Goal: Task Accomplishment & Management: Manage account settings

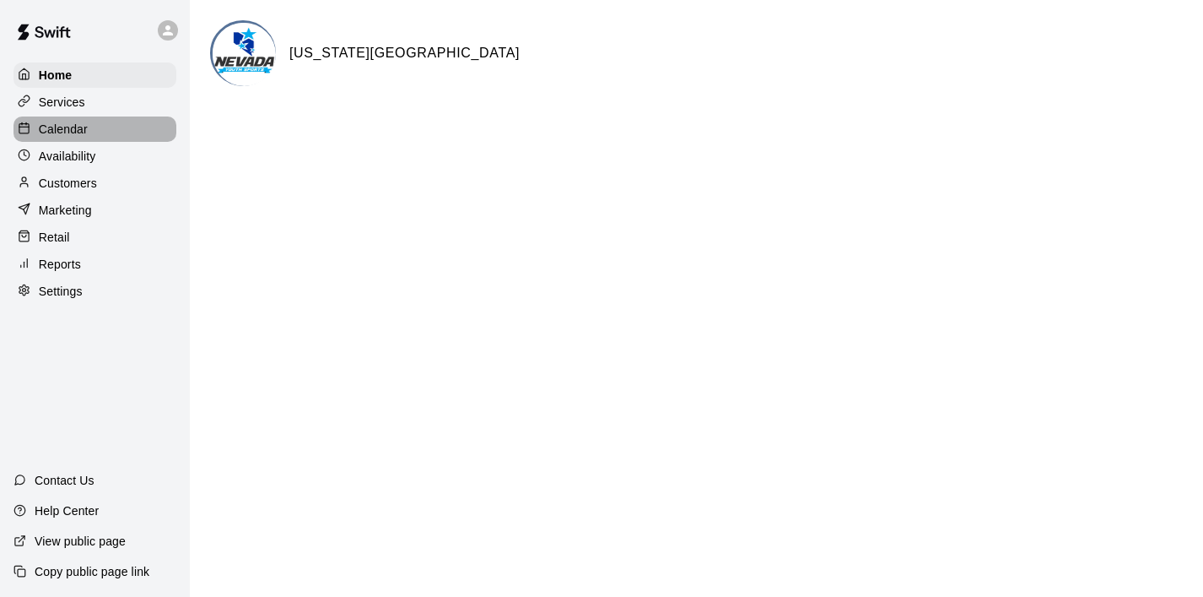
click at [54, 122] on p "Calendar" at bounding box center [63, 129] width 49 height 17
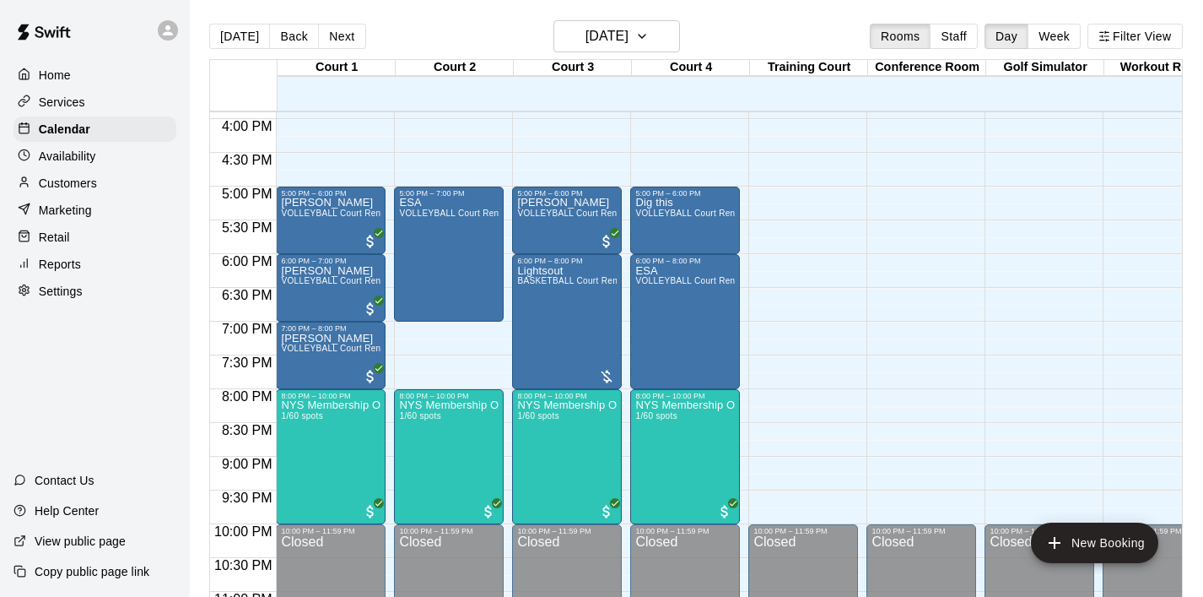
scroll to position [1073, 0]
click at [57, 81] on p "Home" at bounding box center [55, 75] width 32 height 17
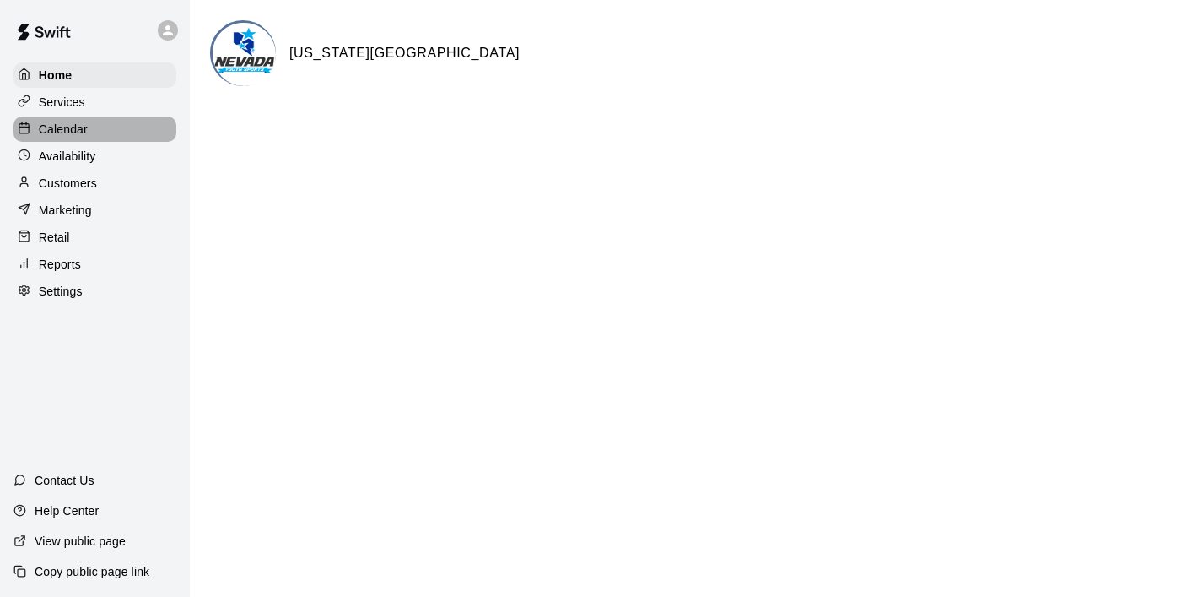
click at [87, 135] on p "Calendar" at bounding box center [63, 129] width 49 height 17
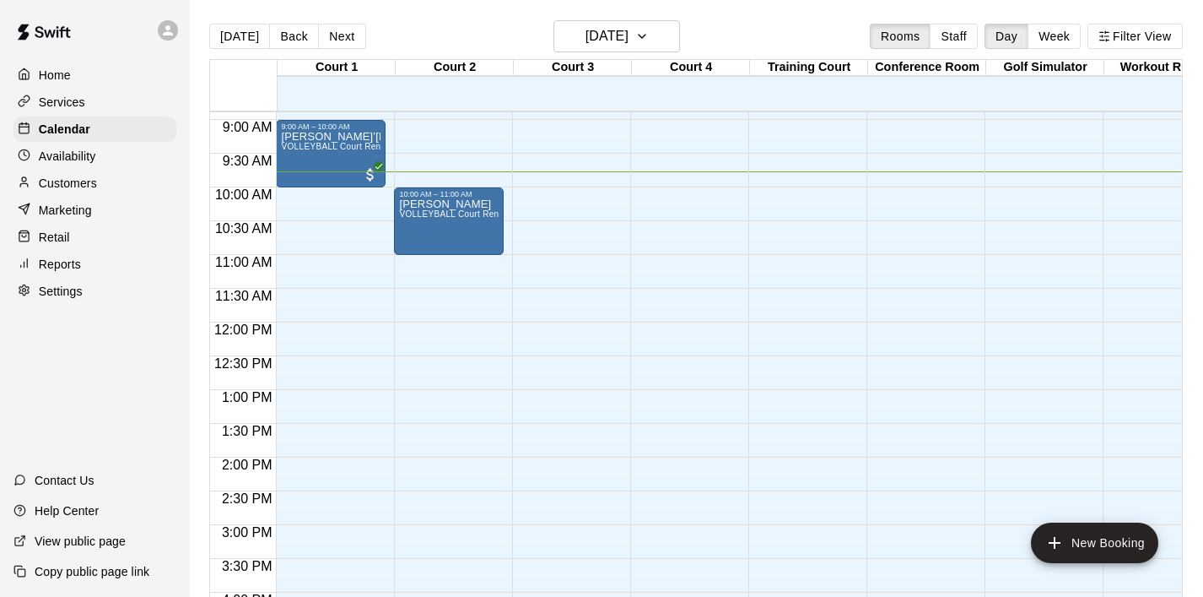
scroll to position [608, 0]
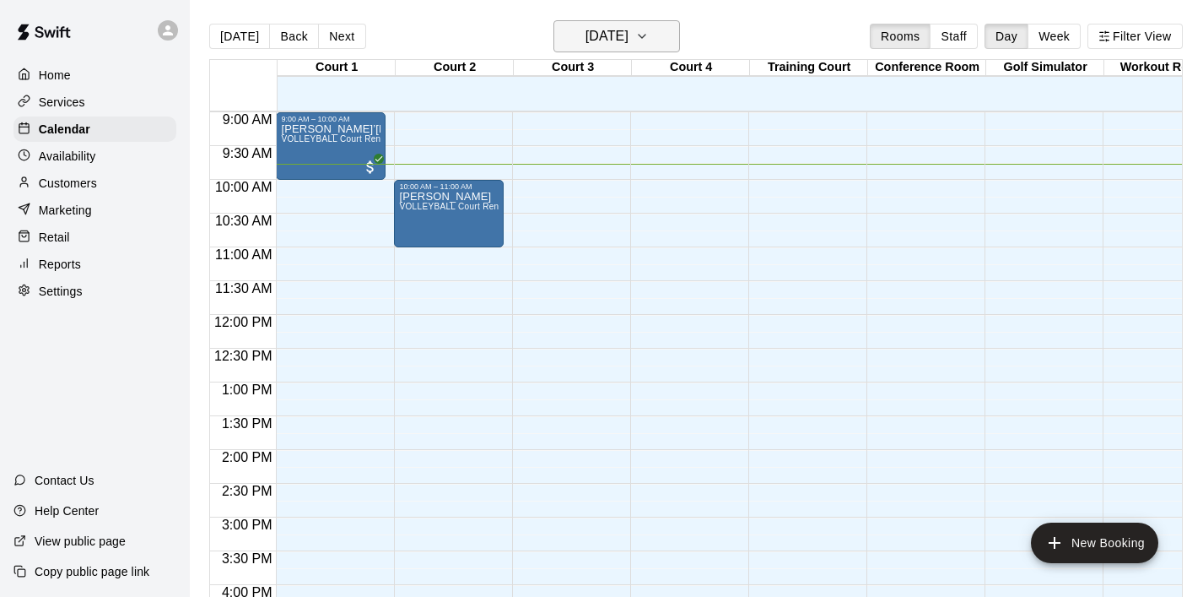
click at [649, 40] on icon "button" at bounding box center [642, 36] width 14 height 20
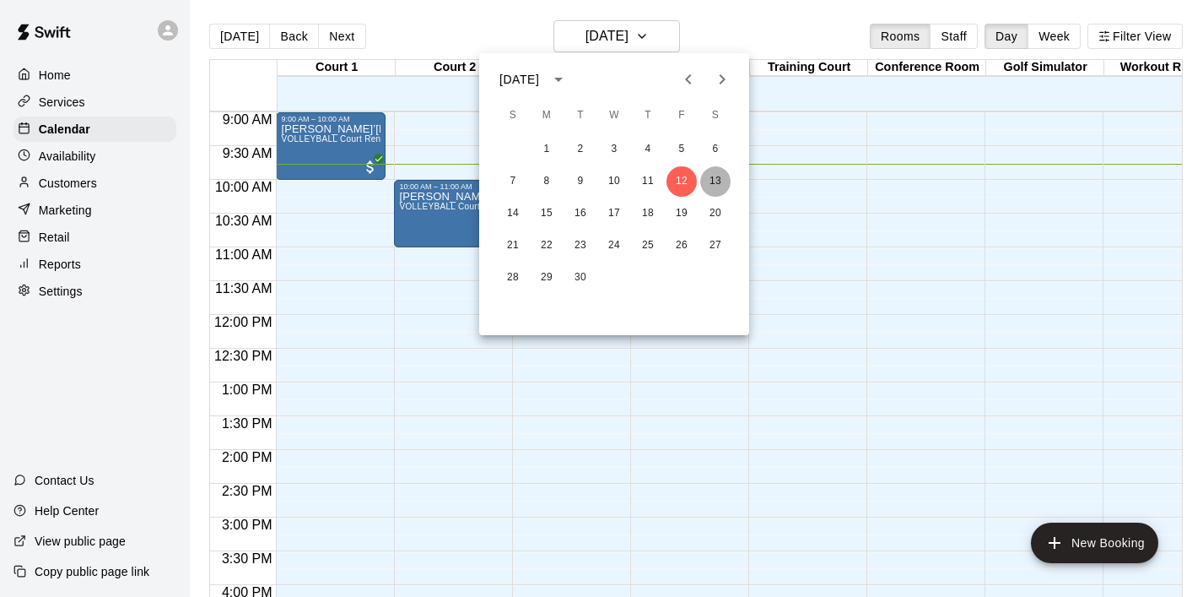
click at [716, 186] on button "13" at bounding box center [715, 181] width 30 height 30
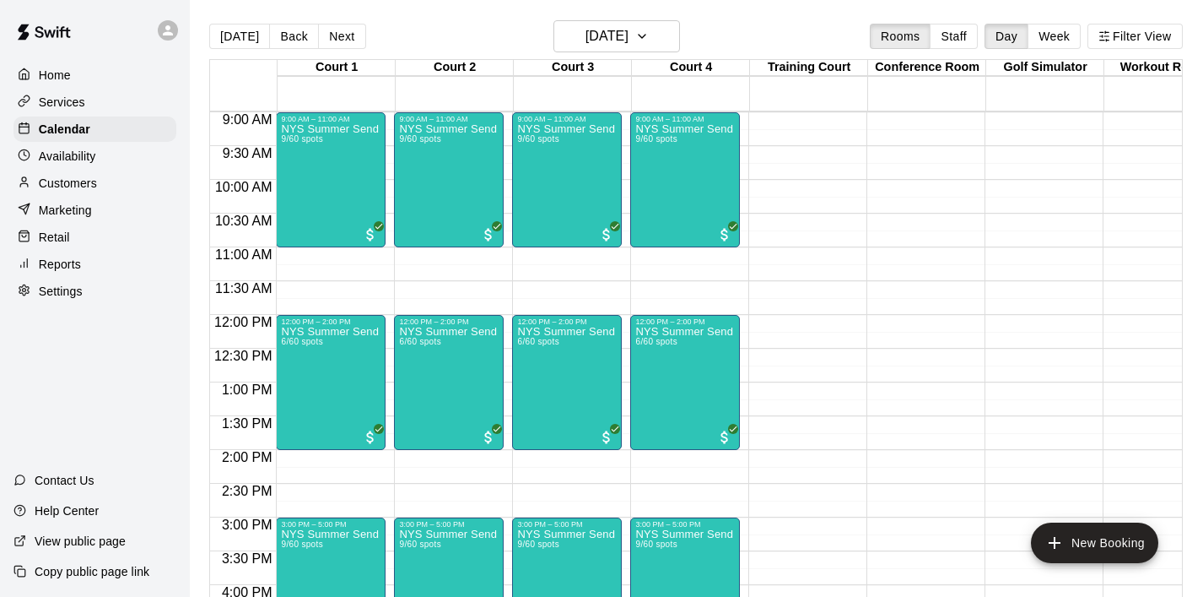
click at [88, 101] on div "Services" at bounding box center [95, 101] width 163 height 25
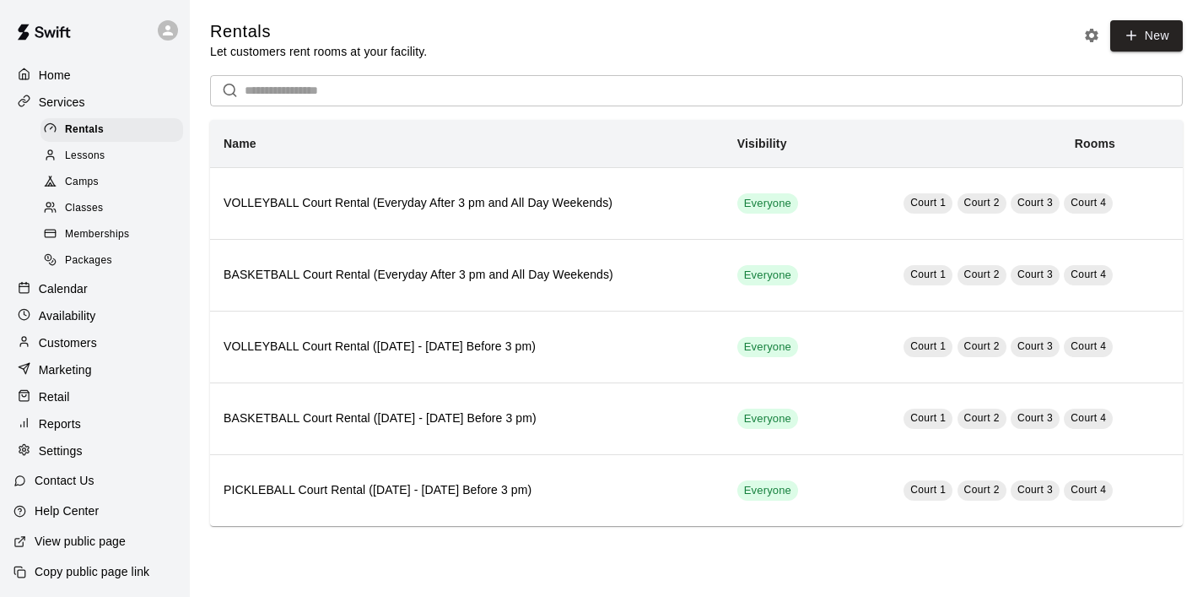
click at [100, 203] on span "Classes" at bounding box center [84, 208] width 38 height 17
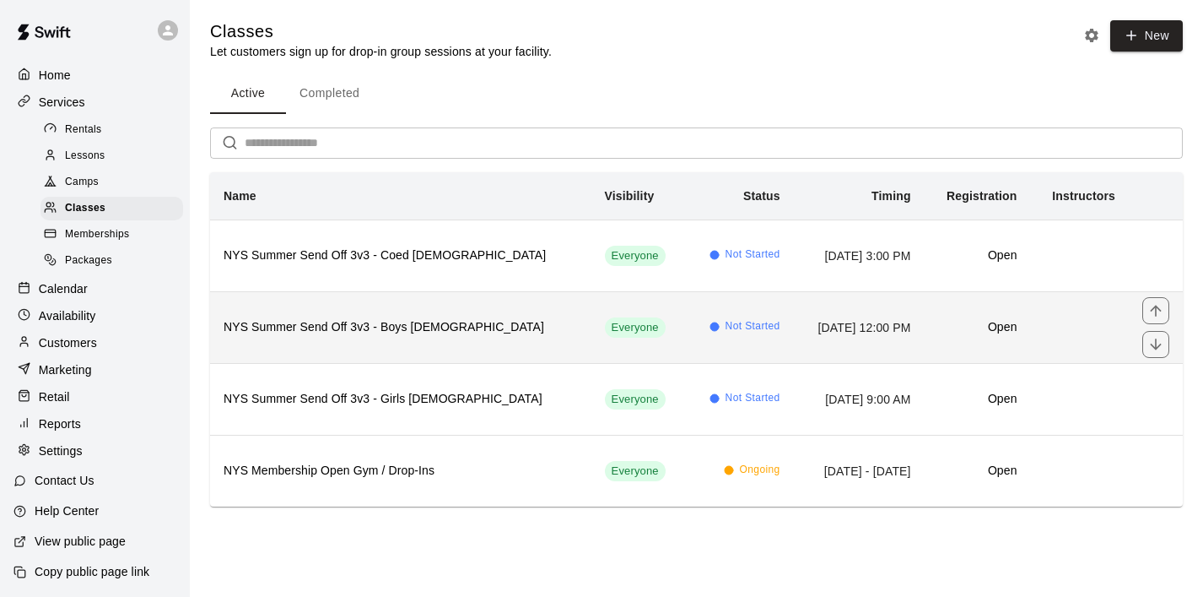
click at [335, 331] on h6 "NYS Summer Send Off 3v3 - Boys [DEMOGRAPHIC_DATA]" at bounding box center [401, 327] width 354 height 19
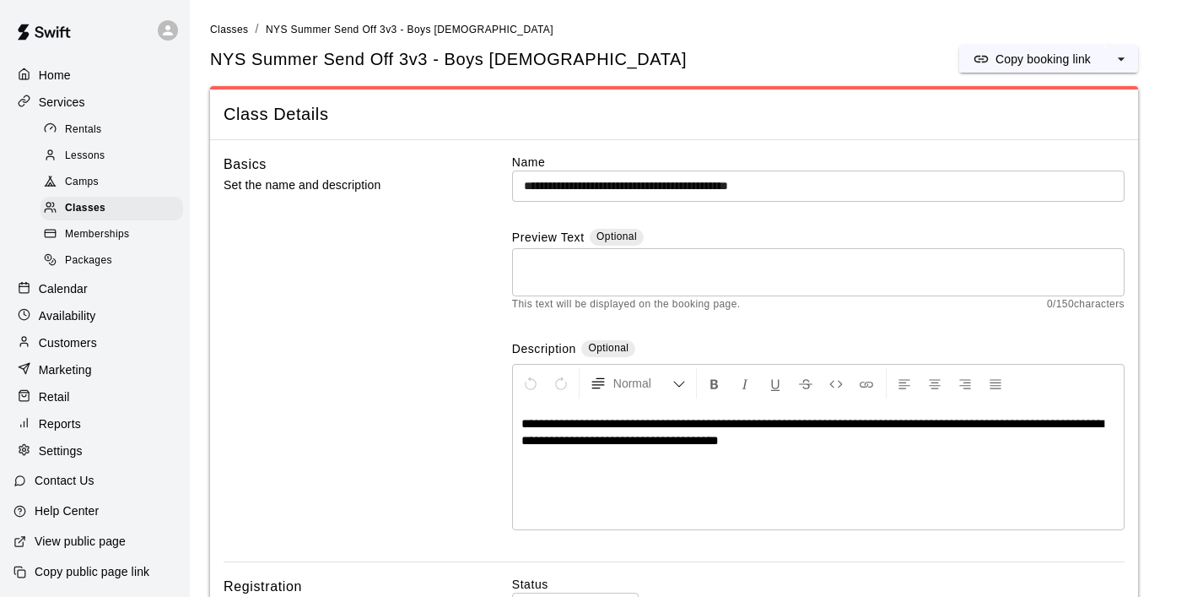
click at [717, 184] on input "**********" at bounding box center [818, 185] width 613 height 31
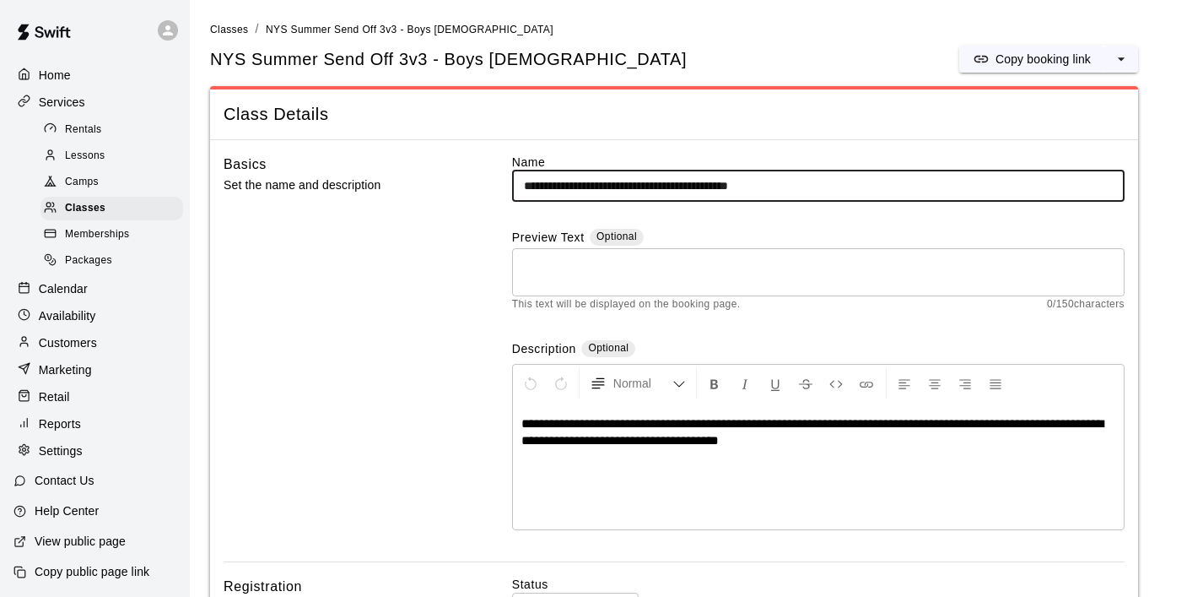
type input "**********"
click at [730, 450] on div "**********" at bounding box center [818, 466] width 611 height 127
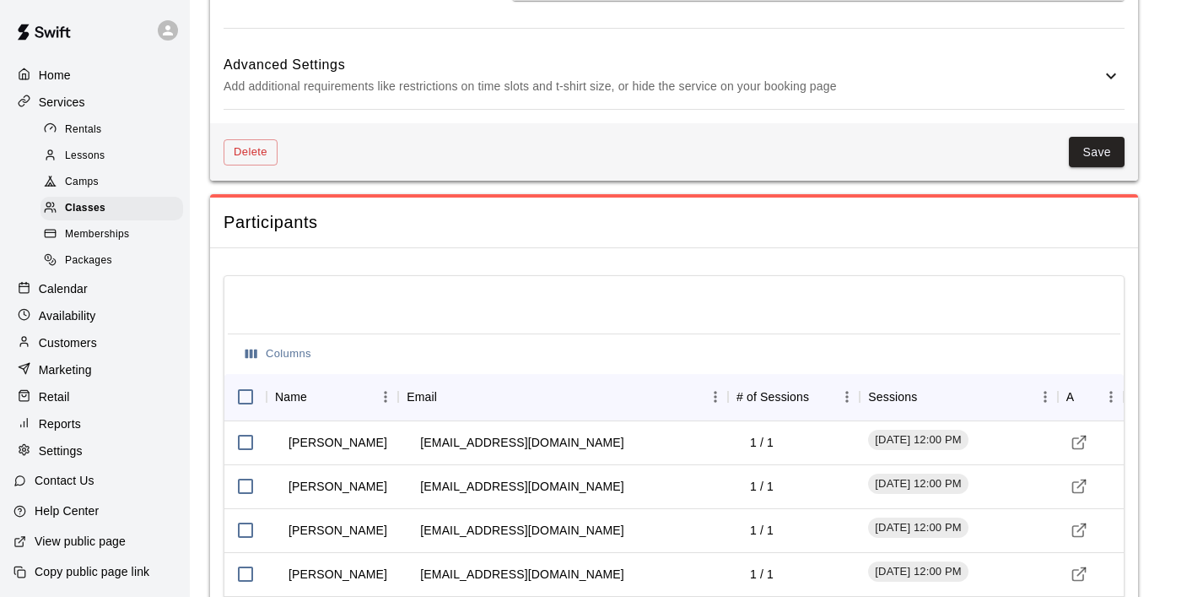
scroll to position [1240, 0]
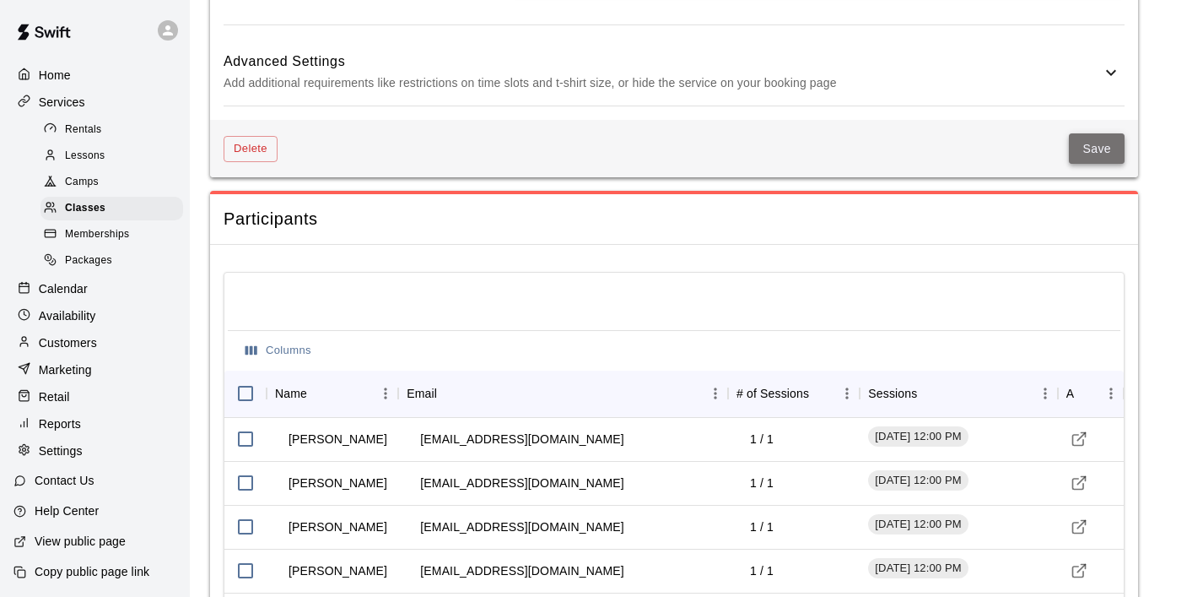
click at [1094, 146] on button "Save" at bounding box center [1097, 148] width 56 height 31
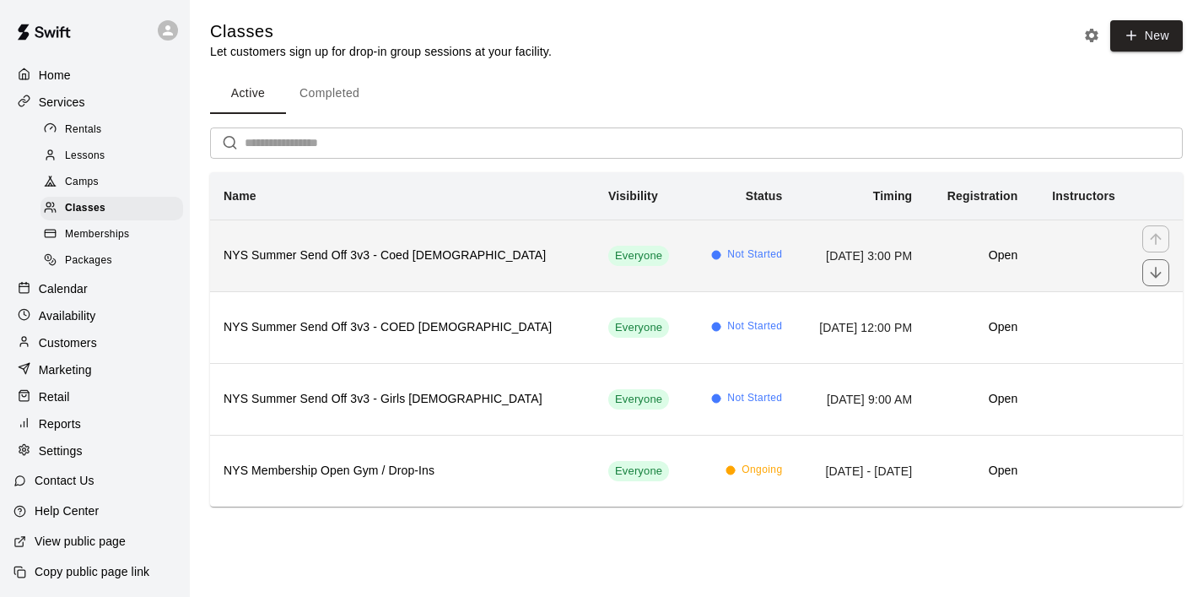
click at [355, 256] on h6 "NYS Summer Send Off 3v3 - Coed [DEMOGRAPHIC_DATA]" at bounding box center [403, 255] width 358 height 19
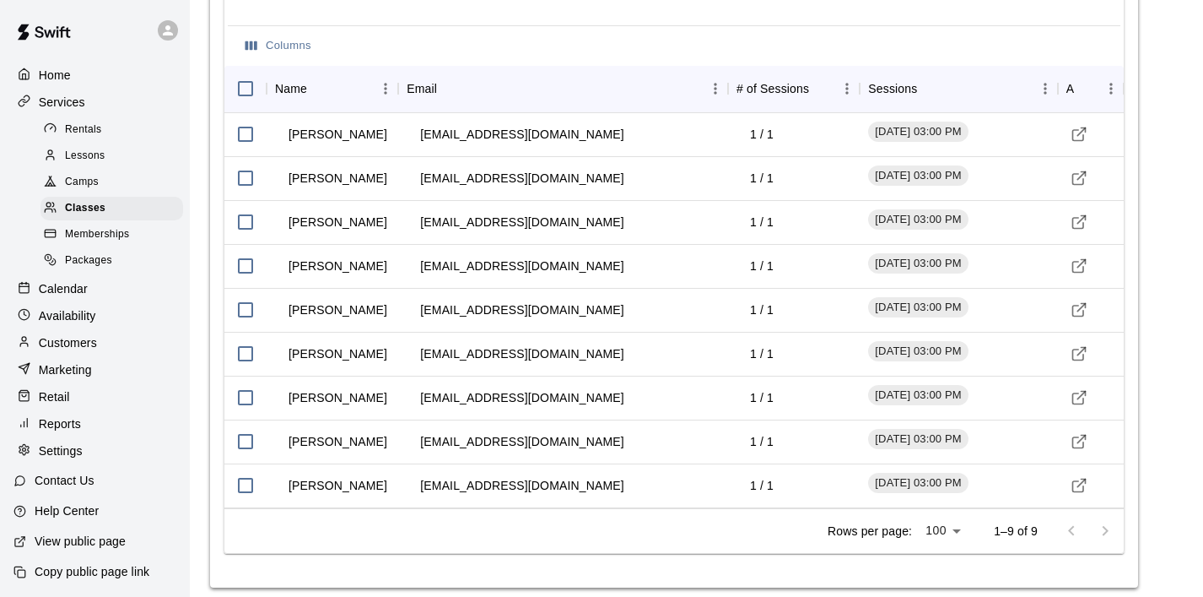
scroll to position [1555, 0]
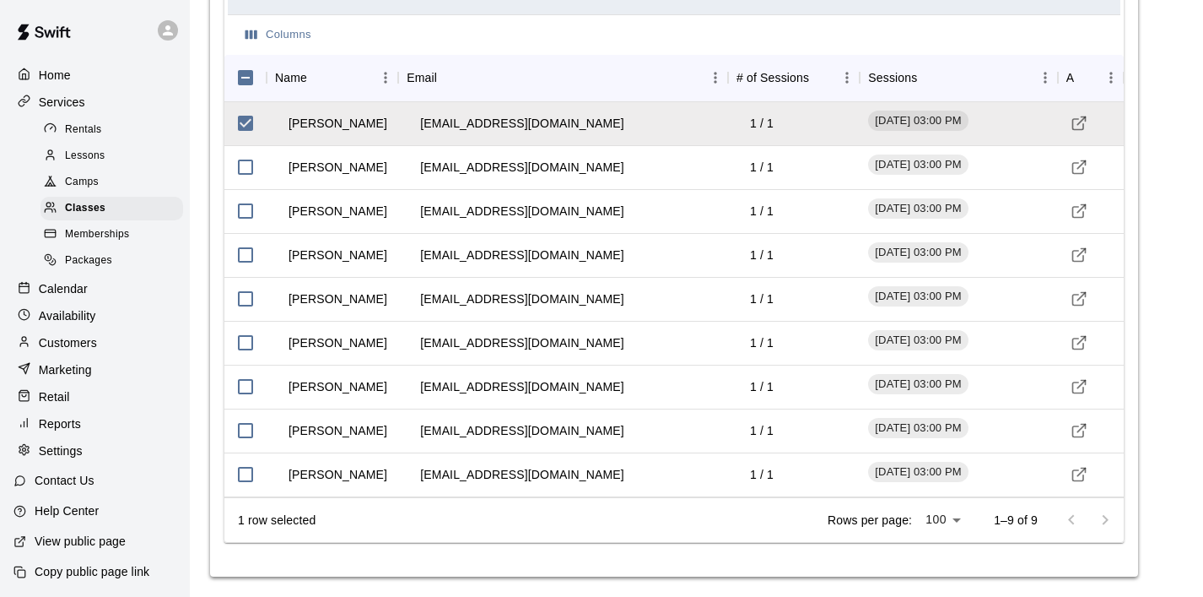
click at [549, 52] on div "Columns" at bounding box center [674, 34] width 893 height 41
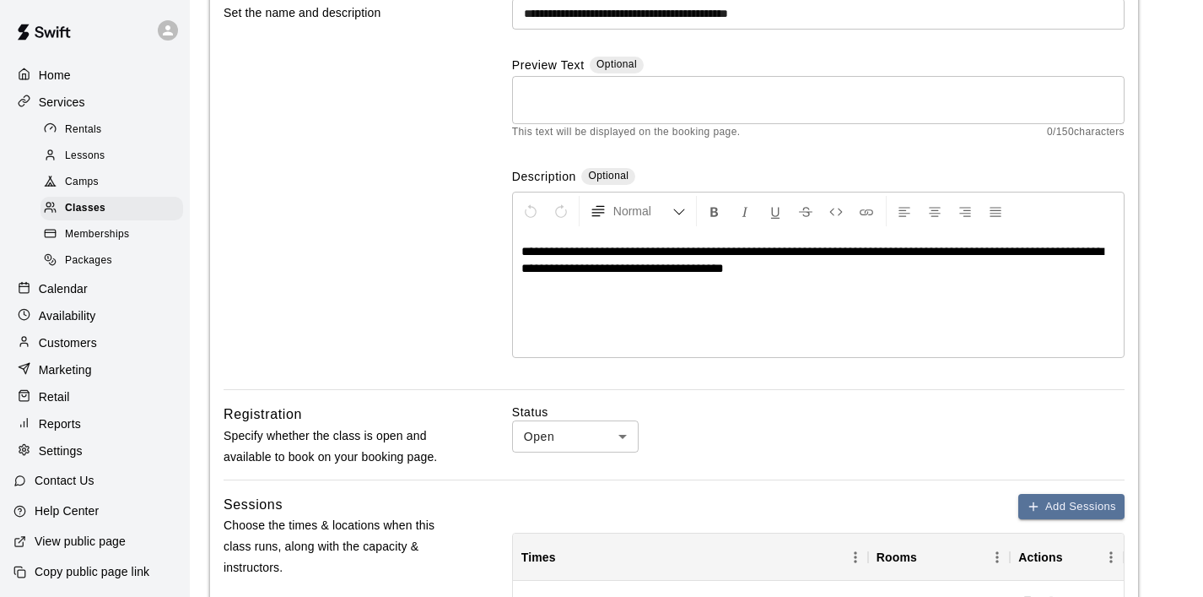
scroll to position [0, 0]
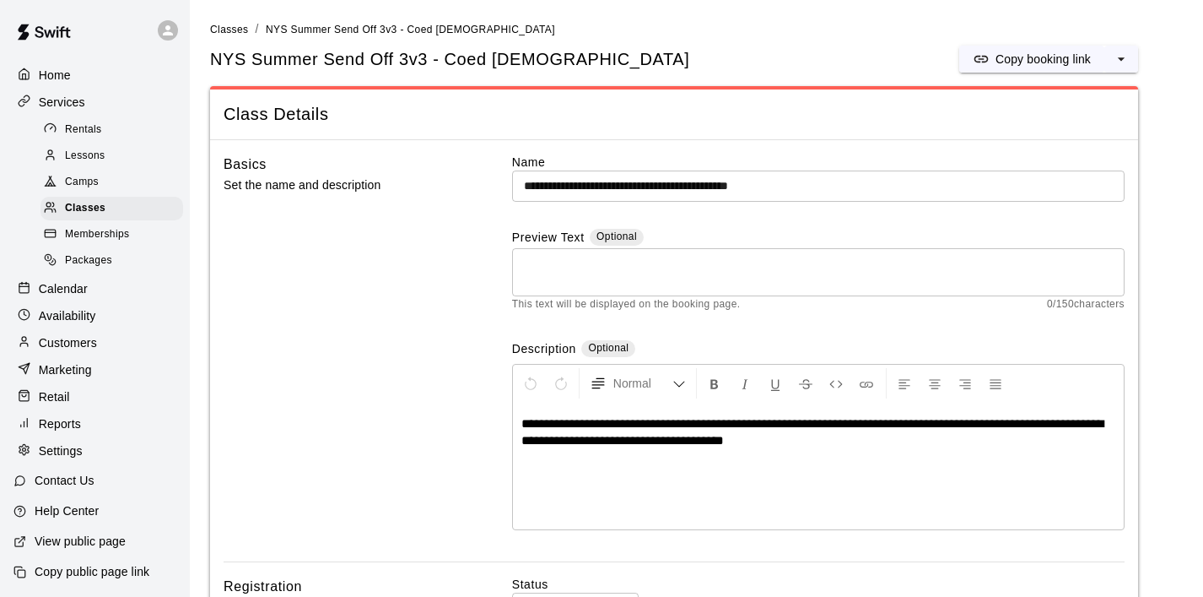
click at [406, 273] on div "Basics Set the name and description" at bounding box center [341, 358] width 235 height 408
click at [98, 129] on span "Rentals" at bounding box center [83, 130] width 37 height 17
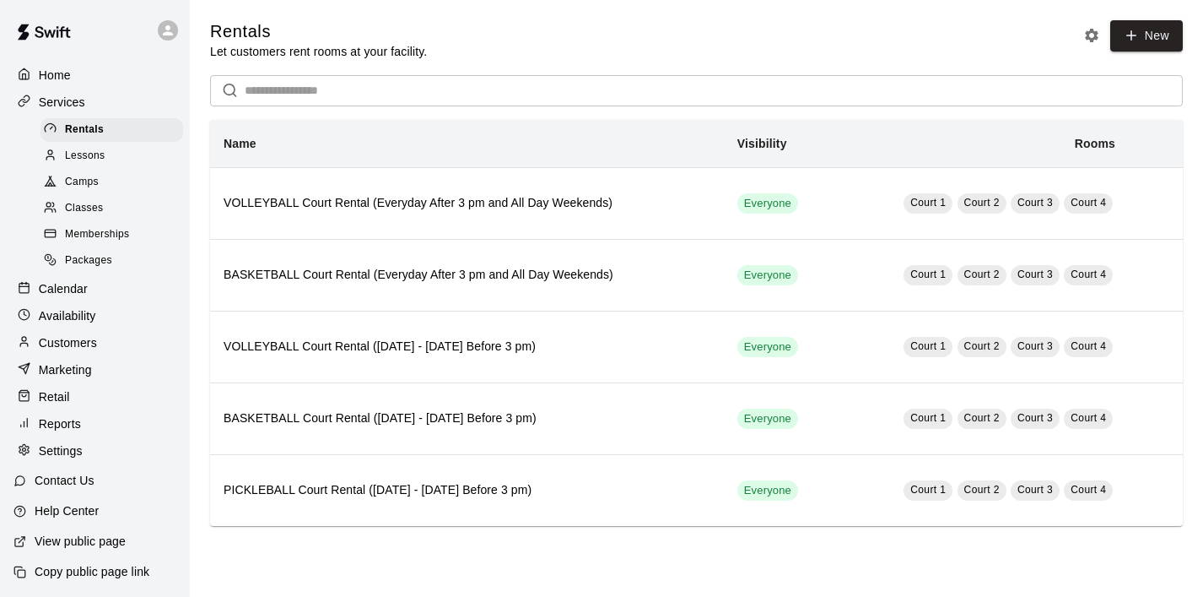
click at [93, 202] on span "Classes" at bounding box center [84, 208] width 38 height 17
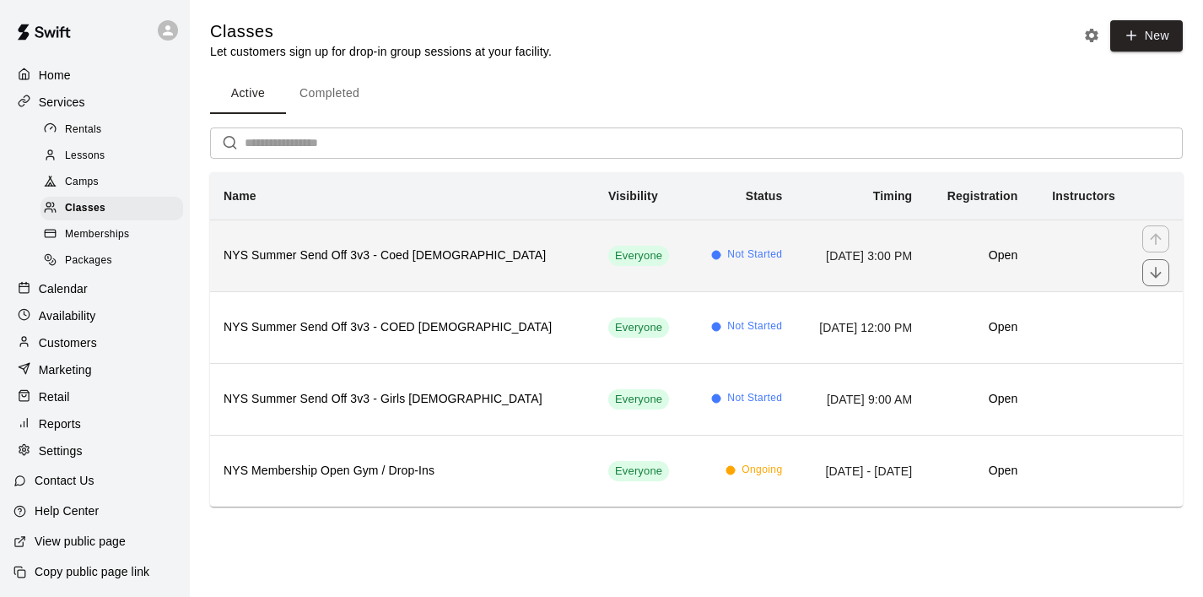
click at [391, 262] on h6 "NYS Summer Send Off 3v3 - Coed [DEMOGRAPHIC_DATA]" at bounding box center [403, 255] width 358 height 19
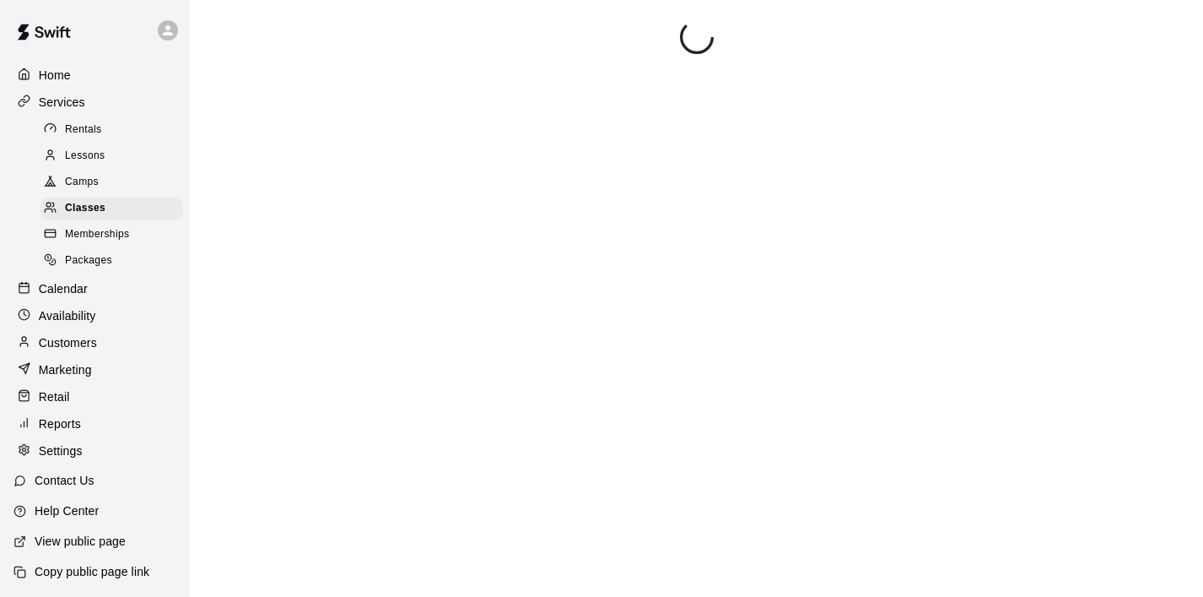
click at [391, 262] on div at bounding box center [696, 318] width 973 height 597
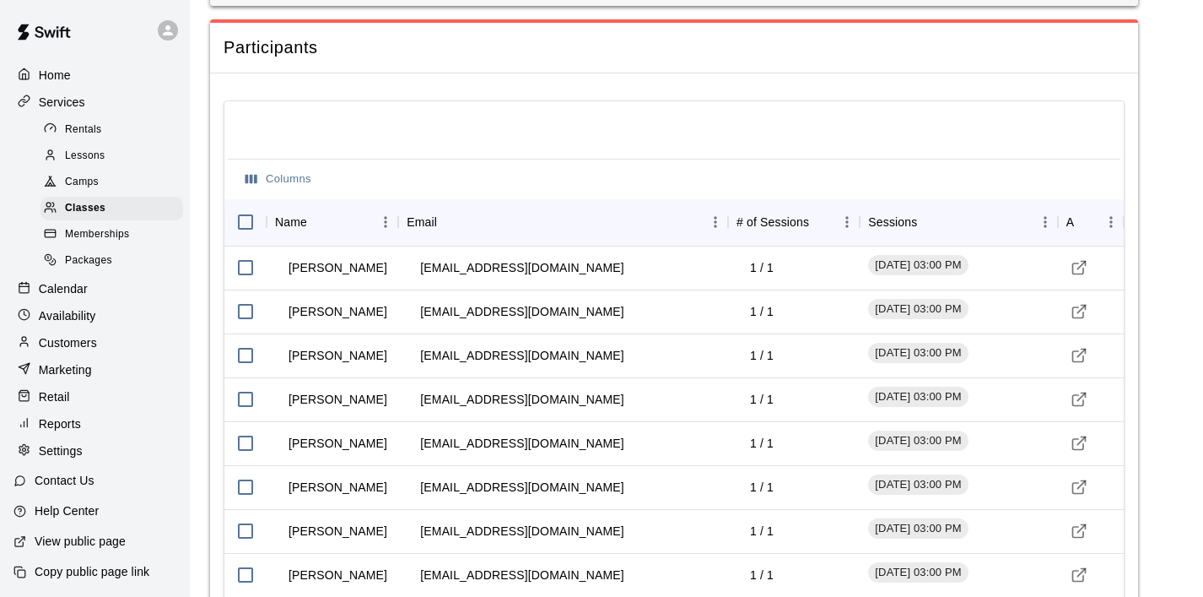
scroll to position [1555, 0]
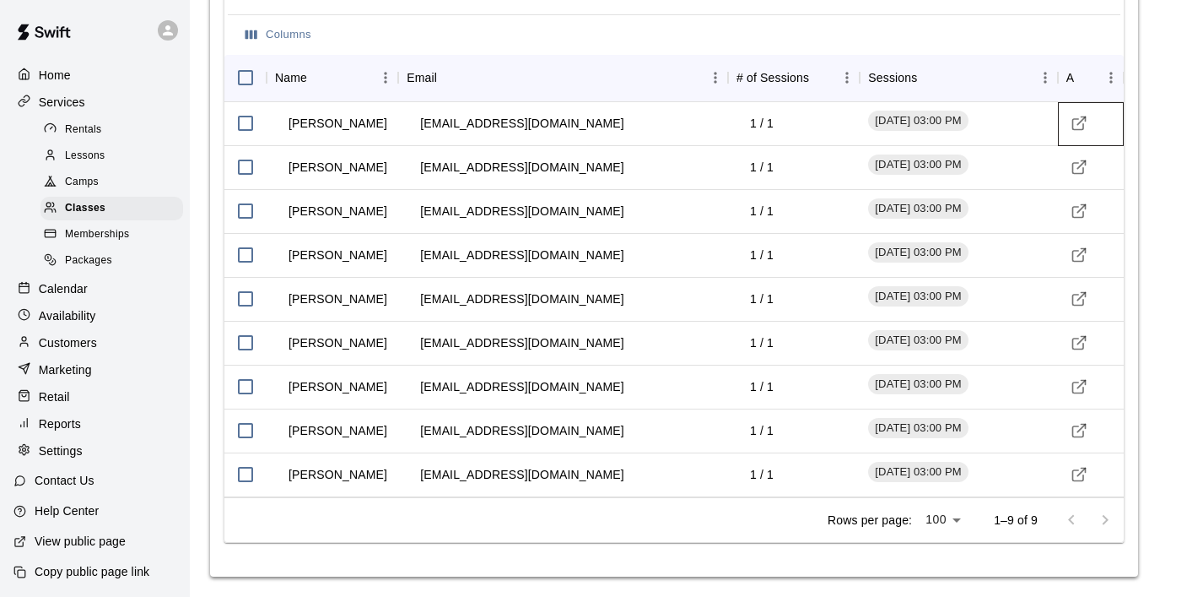
click at [1075, 138] on div at bounding box center [1091, 124] width 66 height 44
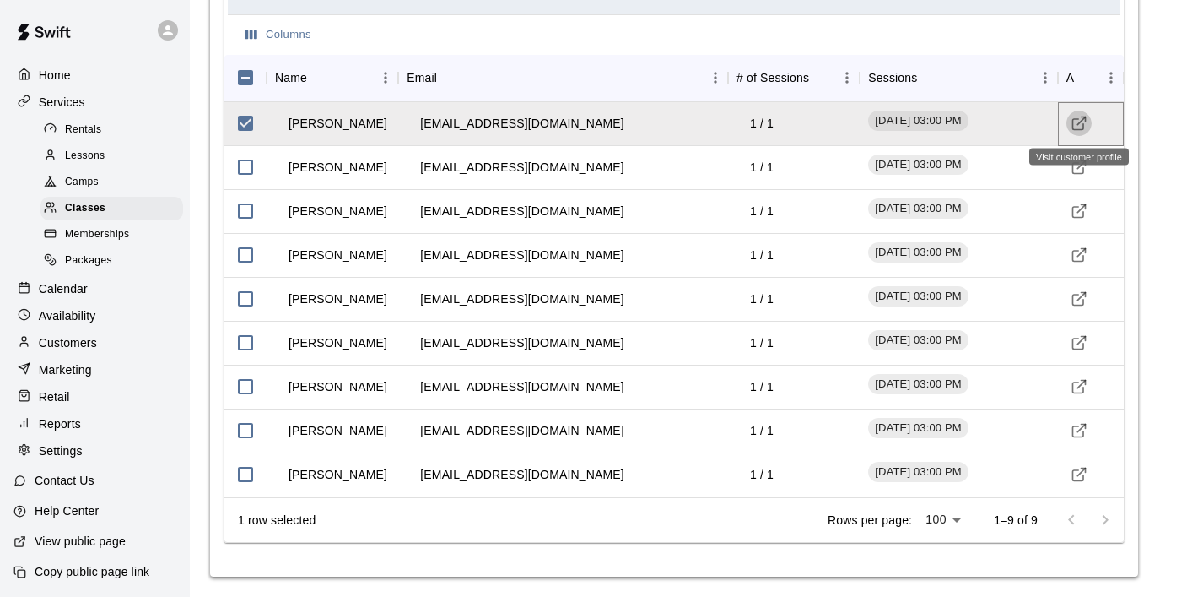
click at [1078, 128] on icon "Visit customer profile" at bounding box center [1079, 123] width 17 height 17
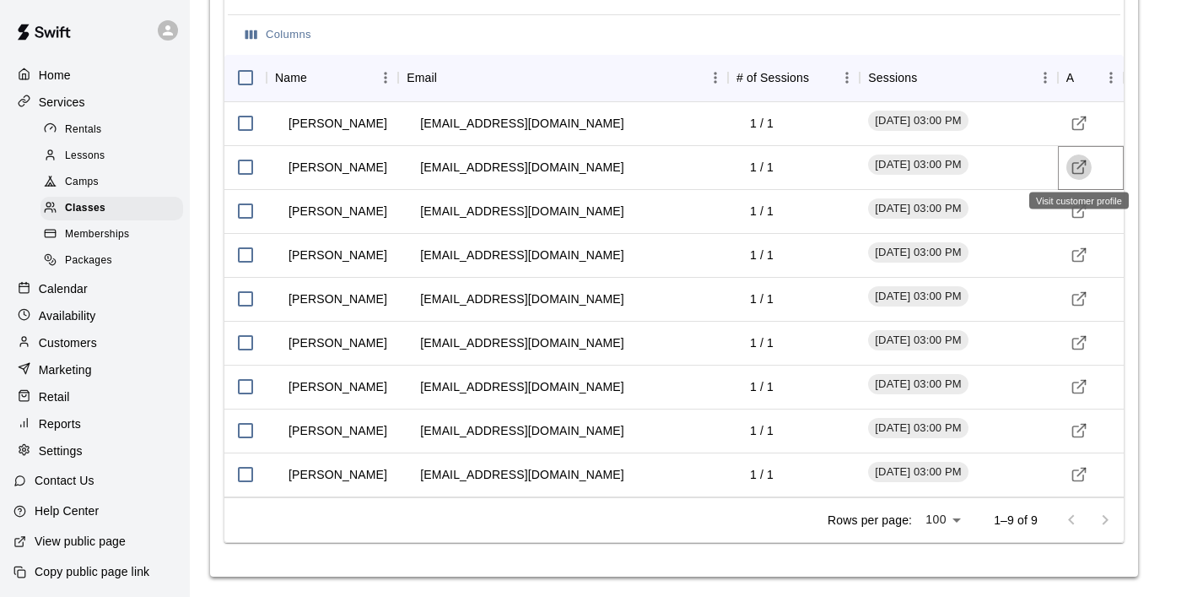
click at [1083, 162] on line "Visit customer profile" at bounding box center [1082, 165] width 8 height 8
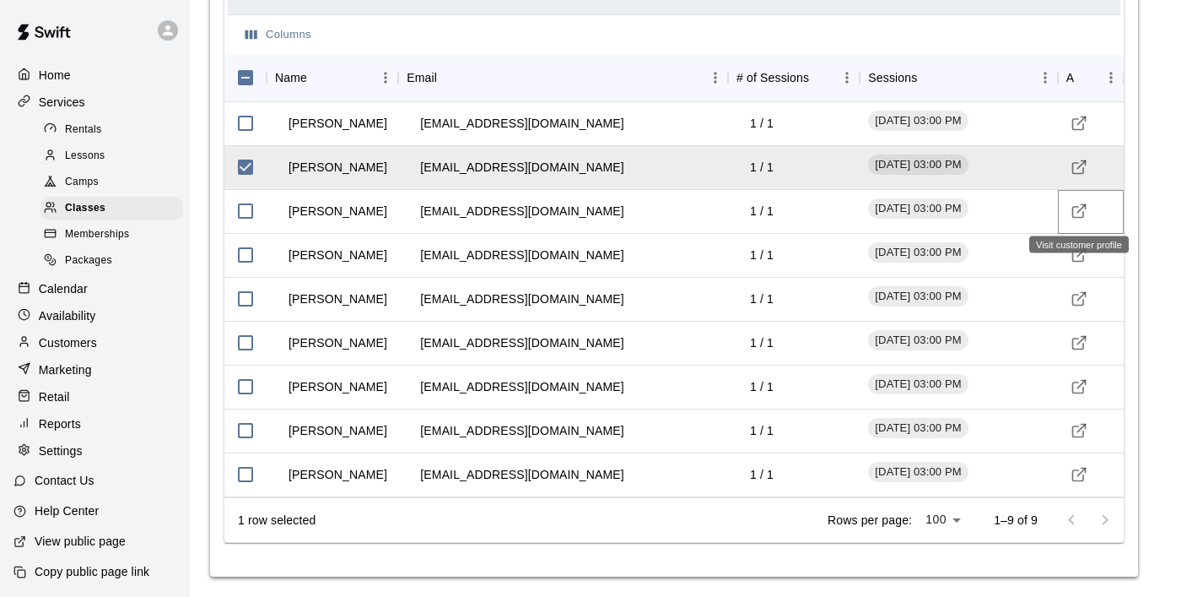
click at [1078, 213] on icon "Visit customer profile" at bounding box center [1079, 211] width 17 height 17
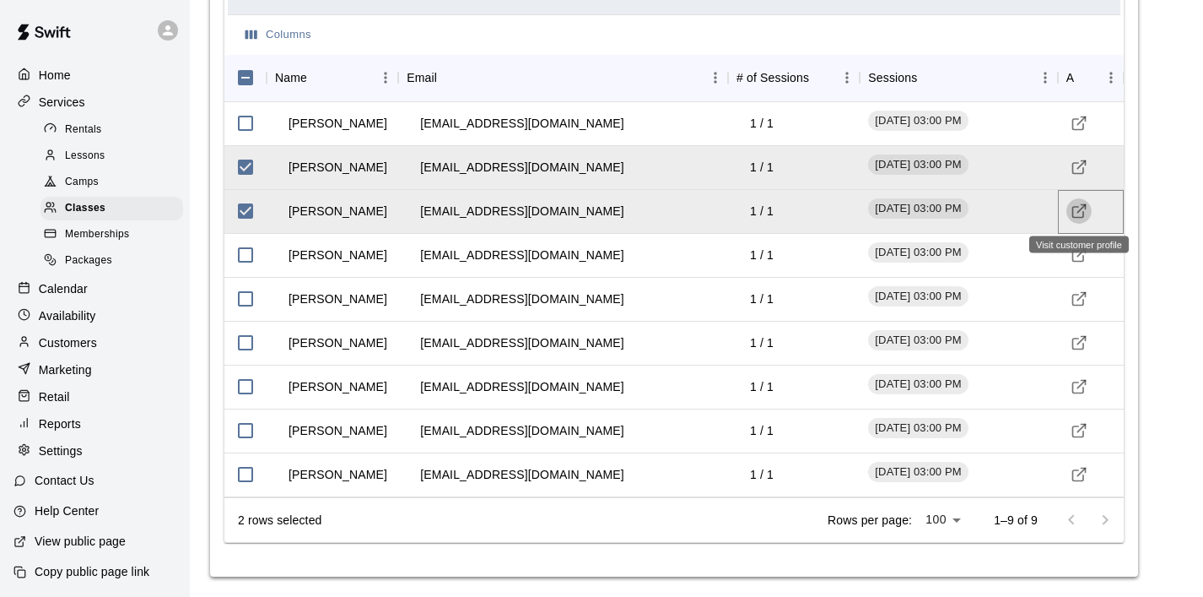
click at [1082, 214] on icon "Visit customer profile" at bounding box center [1079, 211] width 17 height 17
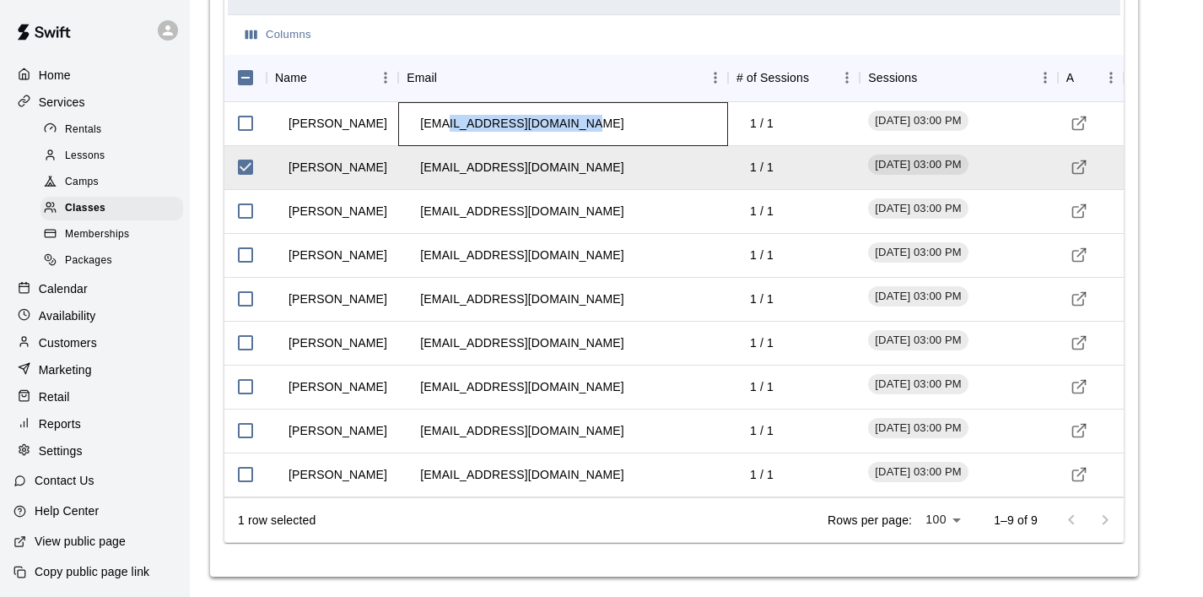
drag, startPoint x: 602, startPoint y: 123, endPoint x: 451, endPoint y: 116, distance: 151.2
click at [451, 116] on div "[EMAIL_ADDRESS][DOMAIN_NAME]" at bounding box center [563, 124] width 330 height 44
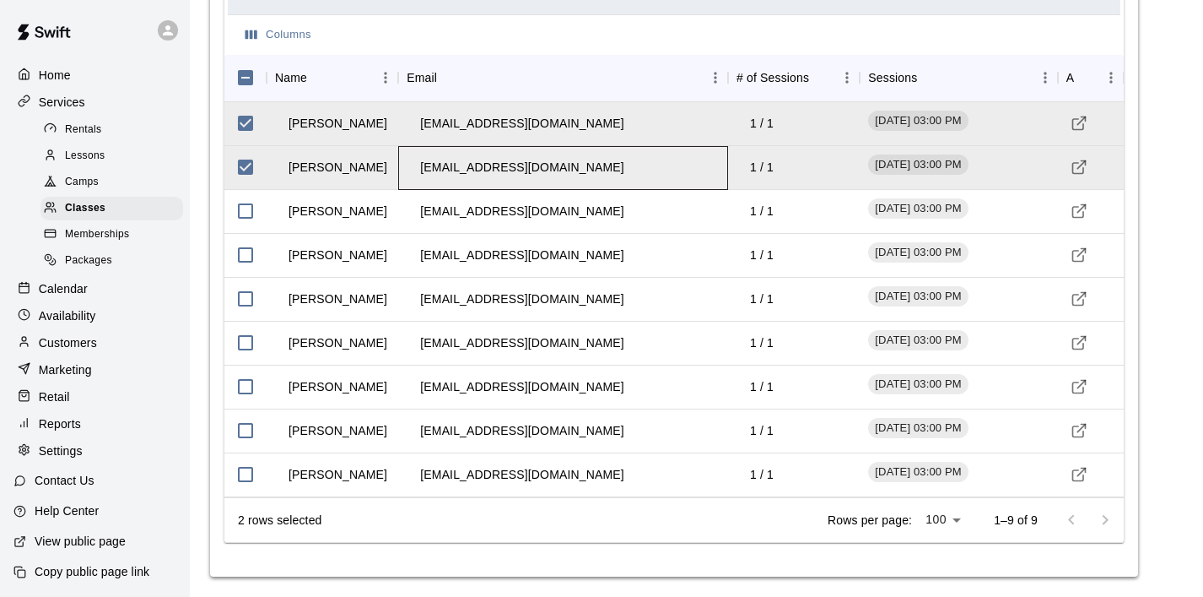
click at [567, 180] on div "[EMAIL_ADDRESS][DOMAIN_NAME]" at bounding box center [563, 168] width 330 height 44
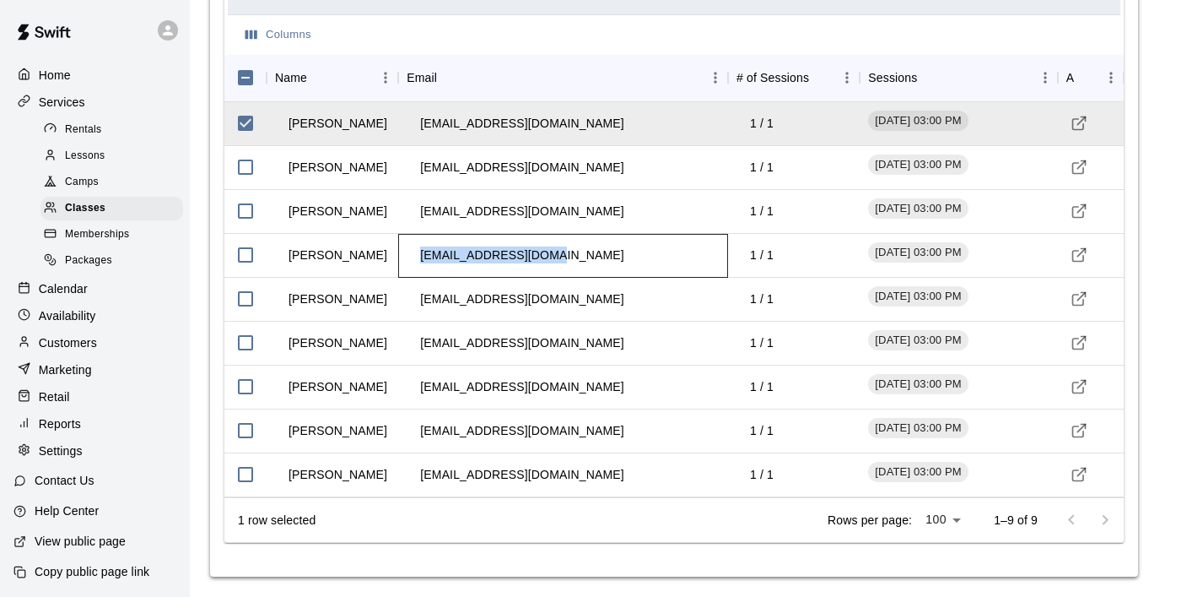
drag, startPoint x: 568, startPoint y: 253, endPoint x: 404, endPoint y: 251, distance: 163.7
click at [404, 251] on div "[EMAIL_ADDRESS][DOMAIN_NAME]" at bounding box center [563, 256] width 330 height 44
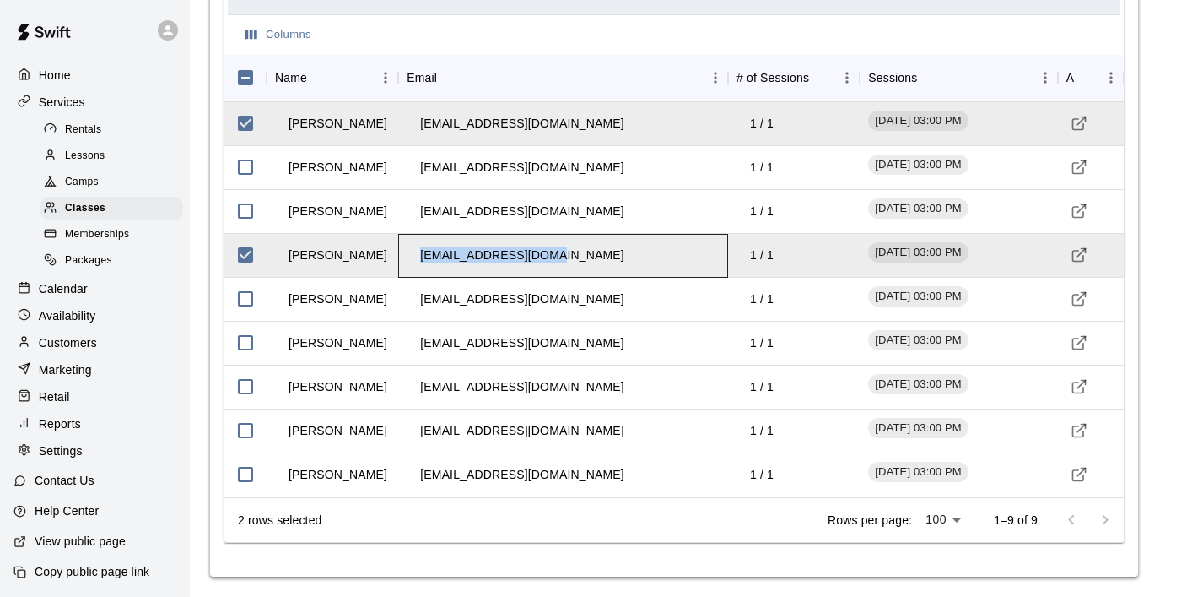
copy td "[EMAIL_ADDRESS][DOMAIN_NAME]"
drag, startPoint x: 624, startPoint y: 293, endPoint x: 413, endPoint y: 294, distance: 211.0
click at [413, 294] on div "[EMAIL_ADDRESS][DOMAIN_NAME]" at bounding box center [563, 300] width 330 height 44
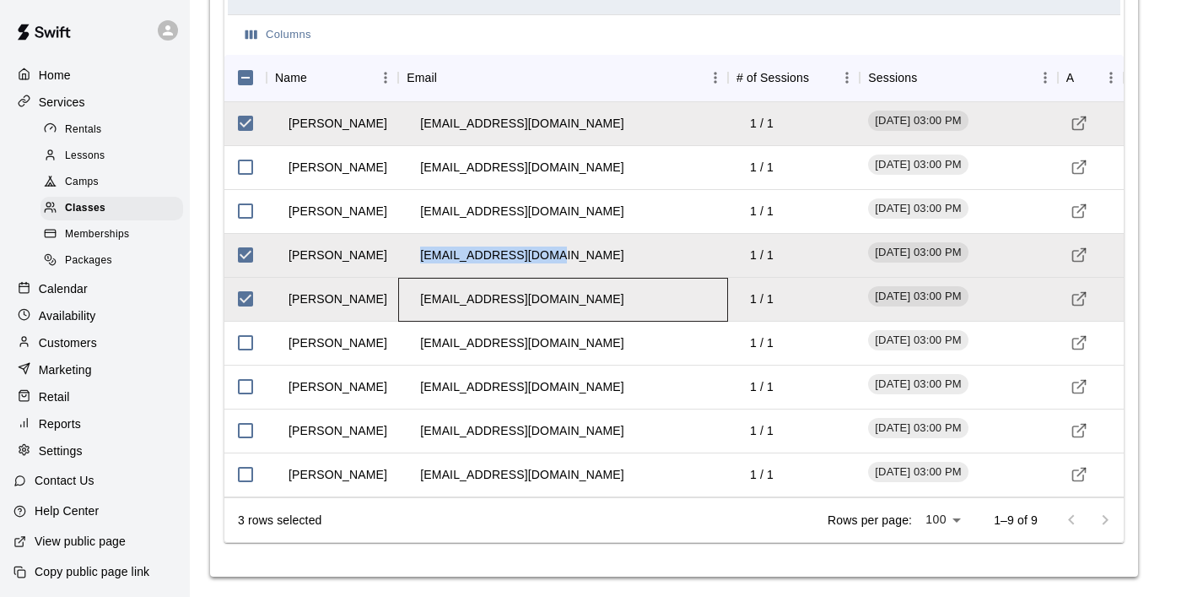
copy td "[EMAIL_ADDRESS][DOMAIN_NAME]"
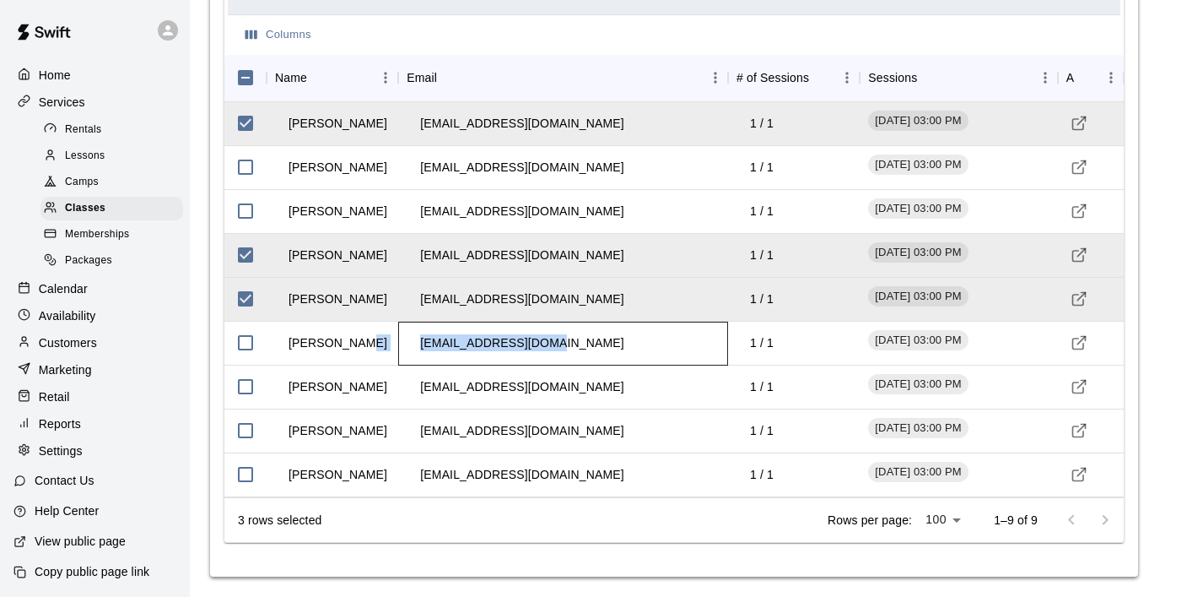
drag, startPoint x: 576, startPoint y: 334, endPoint x: 396, endPoint y: 338, distance: 180.6
click at [396, 338] on div "[PERSON_NAME] [PERSON_NAME][EMAIL_ADDRESS][DOMAIN_NAME] 1 / 1 [DATE] 03:00 PM" at bounding box center [674, 344] width 900 height 44
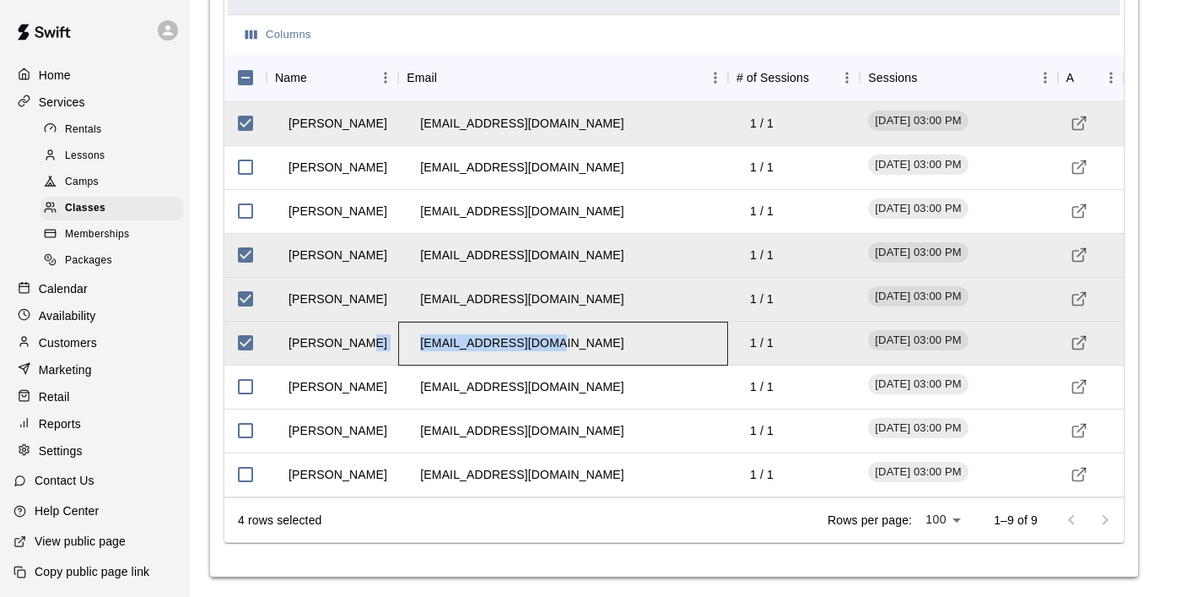
copy div "[EMAIL_ADDRESS][DOMAIN_NAME]"
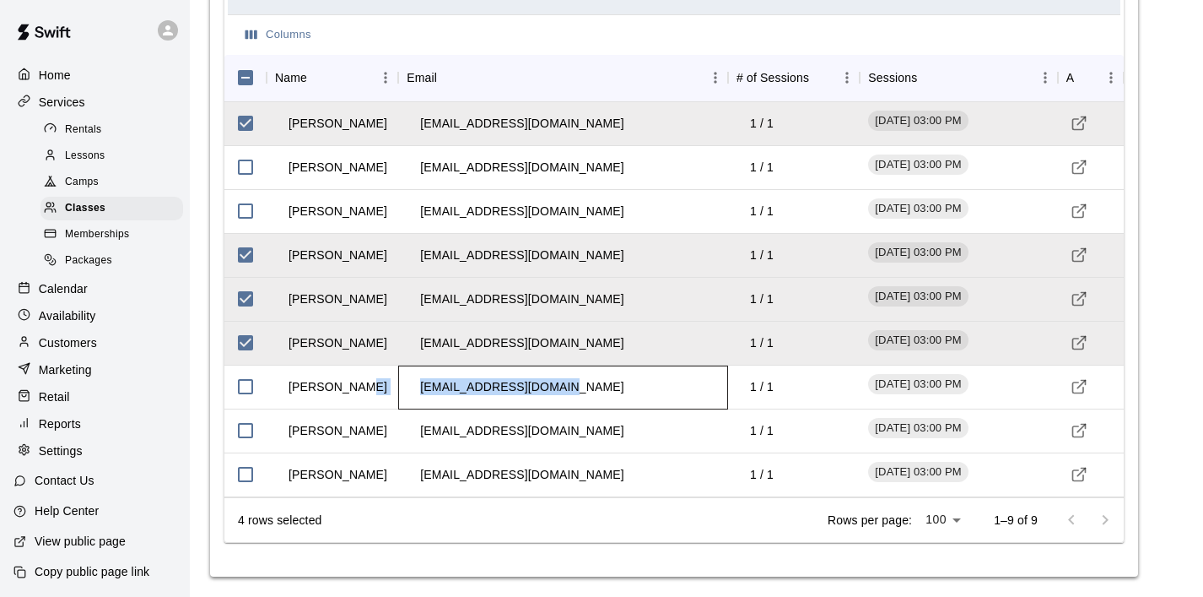
drag, startPoint x: 563, startPoint y: 389, endPoint x: 359, endPoint y: 390, distance: 204.2
click at [359, 390] on div "[PERSON_NAME] [PERSON_NAME][EMAIL_ADDRESS][DOMAIN_NAME] 1 / 1 [DATE] 03:00 PM" at bounding box center [674, 387] width 900 height 44
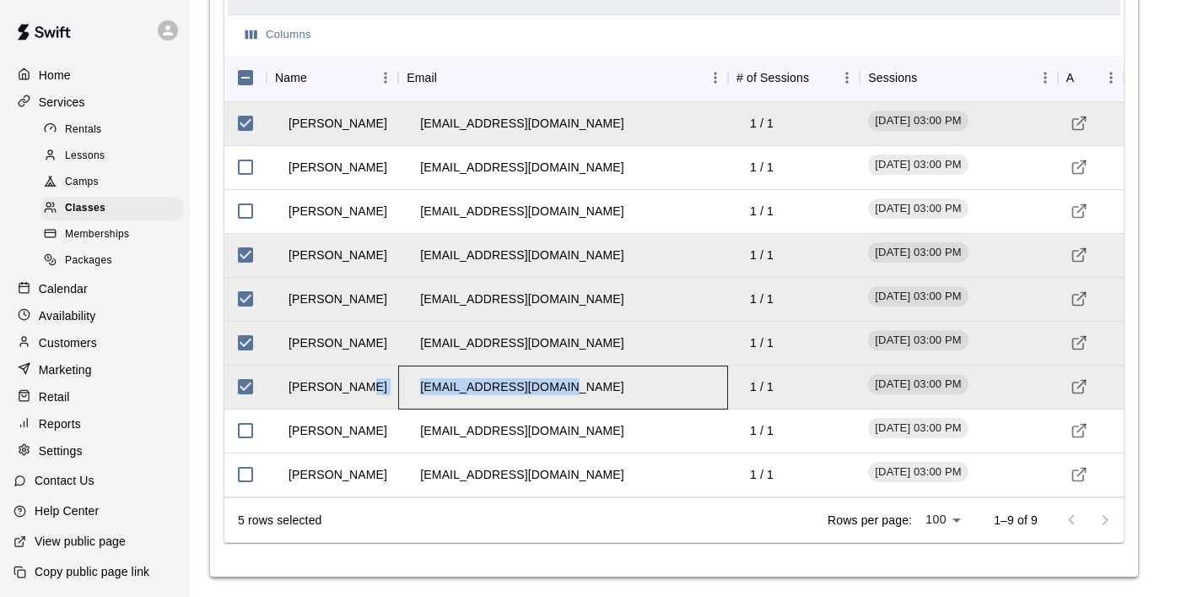
copy div "[EMAIL_ADDRESS][DOMAIN_NAME]"
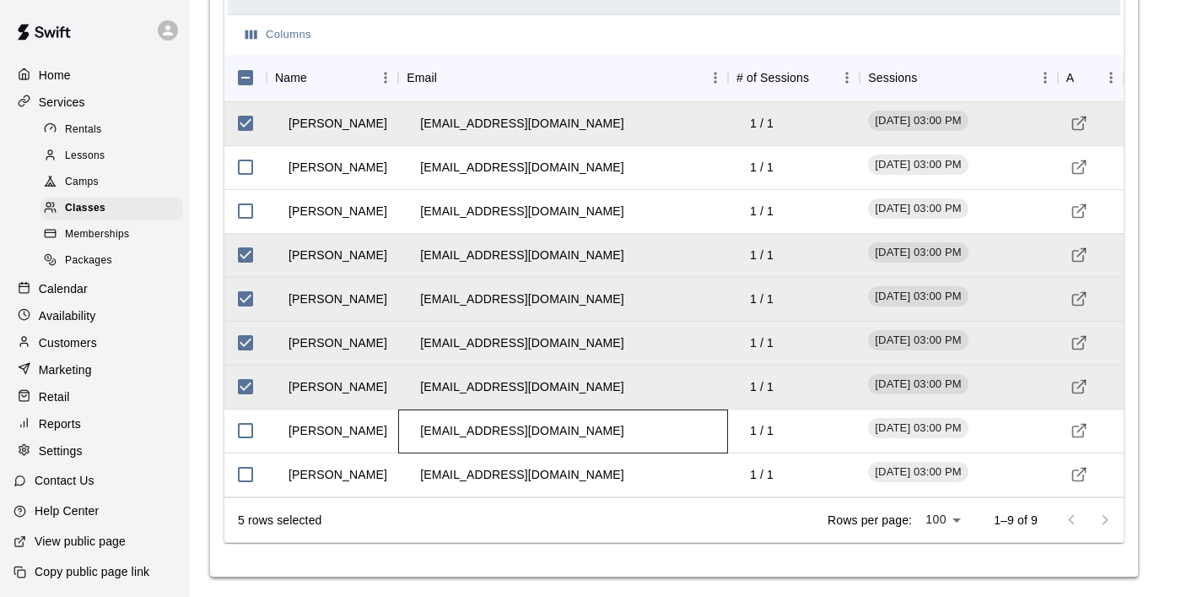
click at [548, 433] on td "[EMAIL_ADDRESS][DOMAIN_NAME]" at bounding box center [522, 430] width 230 height 45
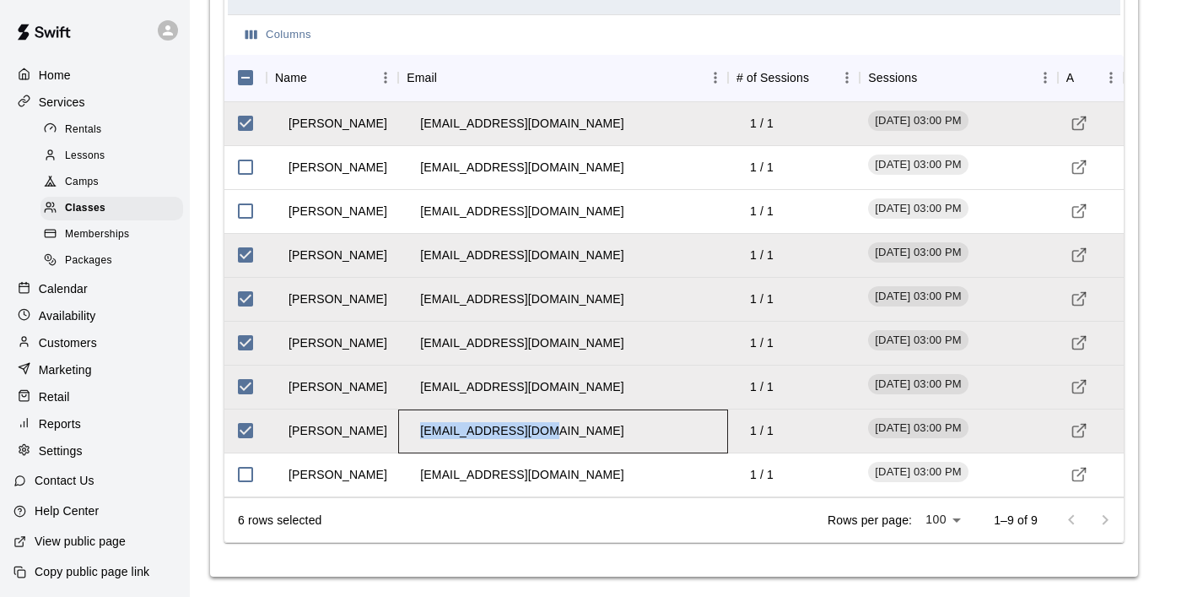
drag, startPoint x: 575, startPoint y: 428, endPoint x: 402, endPoint y: 424, distance: 173.9
click at [402, 424] on div "[EMAIL_ADDRESS][DOMAIN_NAME]" at bounding box center [563, 431] width 330 height 44
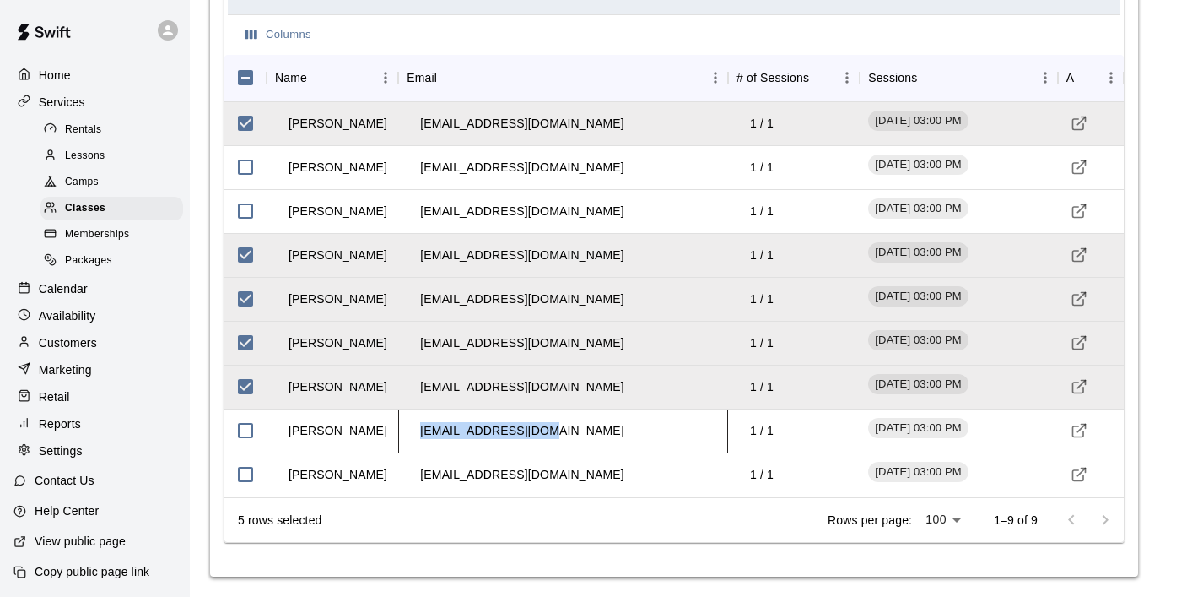
copy td "[EMAIL_ADDRESS][DOMAIN_NAME]"
click at [604, 465] on div "[EMAIL_ADDRESS][DOMAIN_NAME]" at bounding box center [563, 475] width 330 height 44
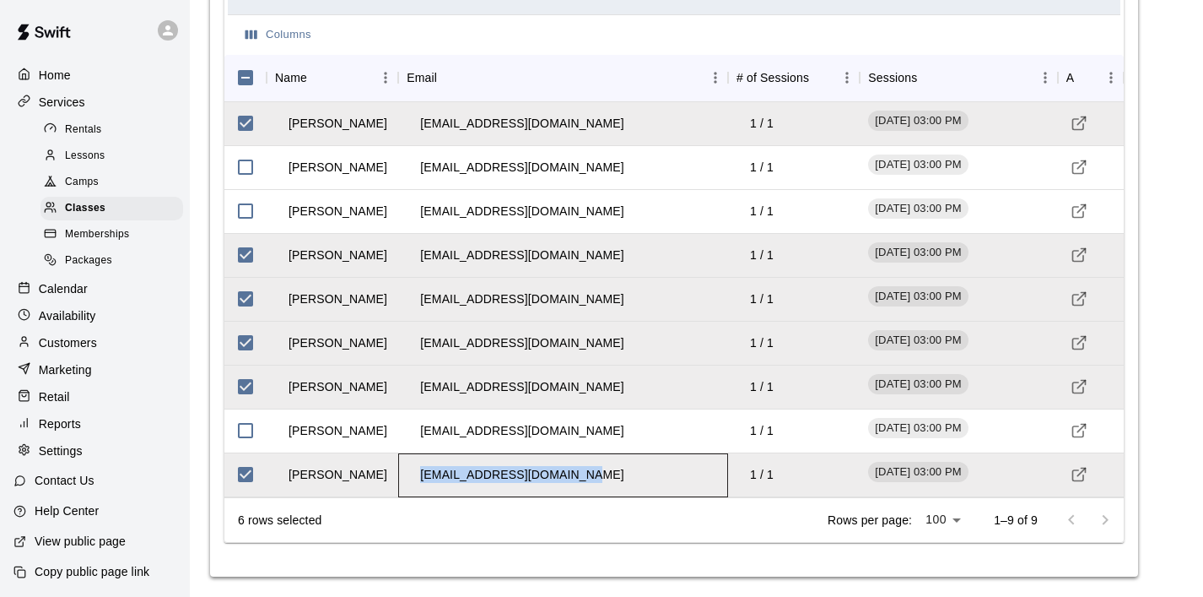
drag, startPoint x: 602, startPoint y: 473, endPoint x: 403, endPoint y: 475, distance: 199.2
click at [403, 475] on div "[EMAIL_ADDRESS][DOMAIN_NAME]" at bounding box center [563, 475] width 330 height 44
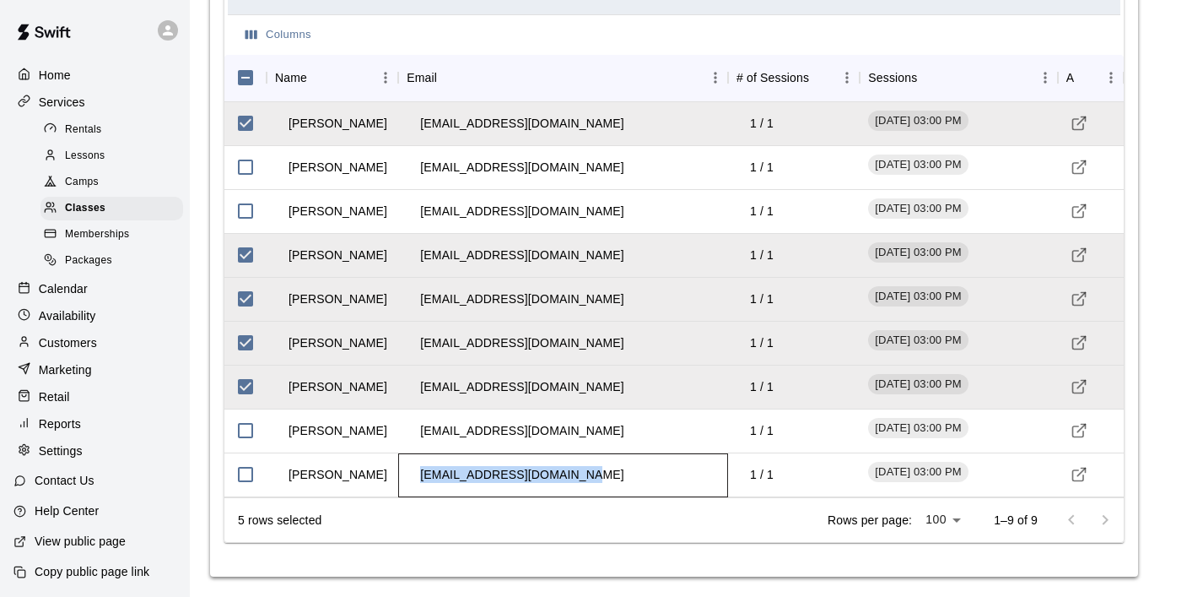
copy td "[EMAIL_ADDRESS][DOMAIN_NAME]"
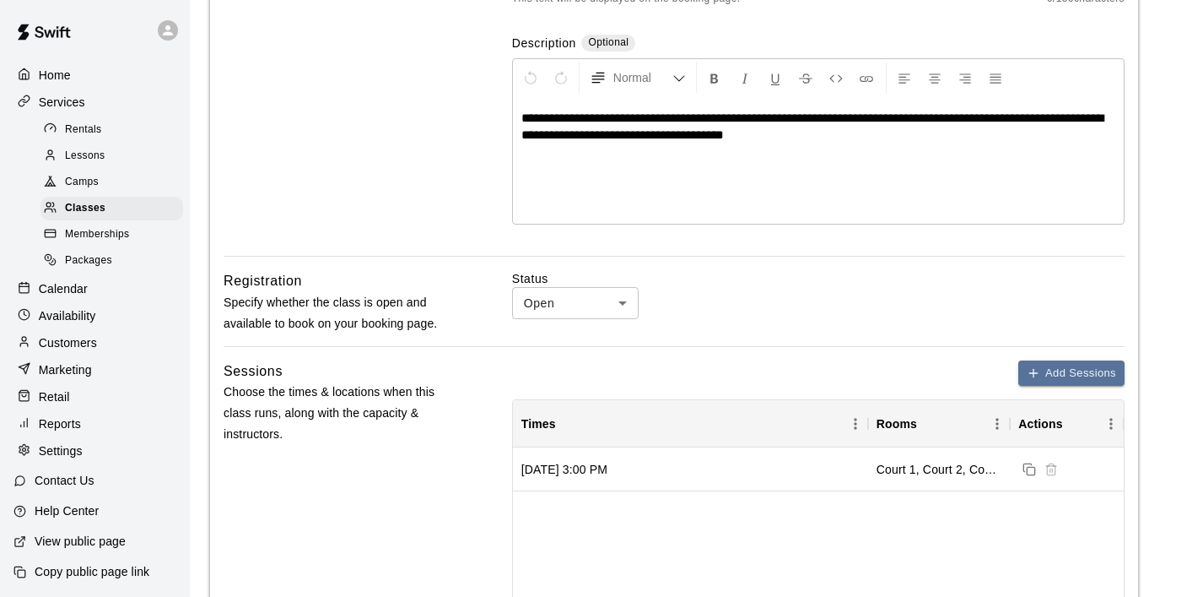
scroll to position [267, 0]
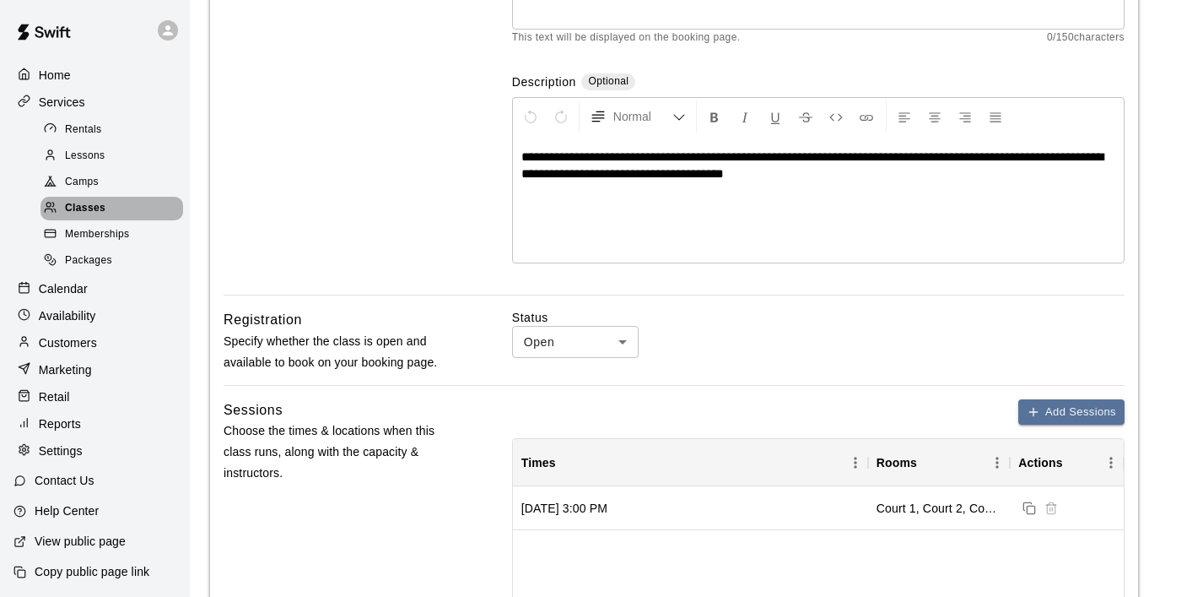
click at [89, 205] on span "Classes" at bounding box center [85, 208] width 41 height 17
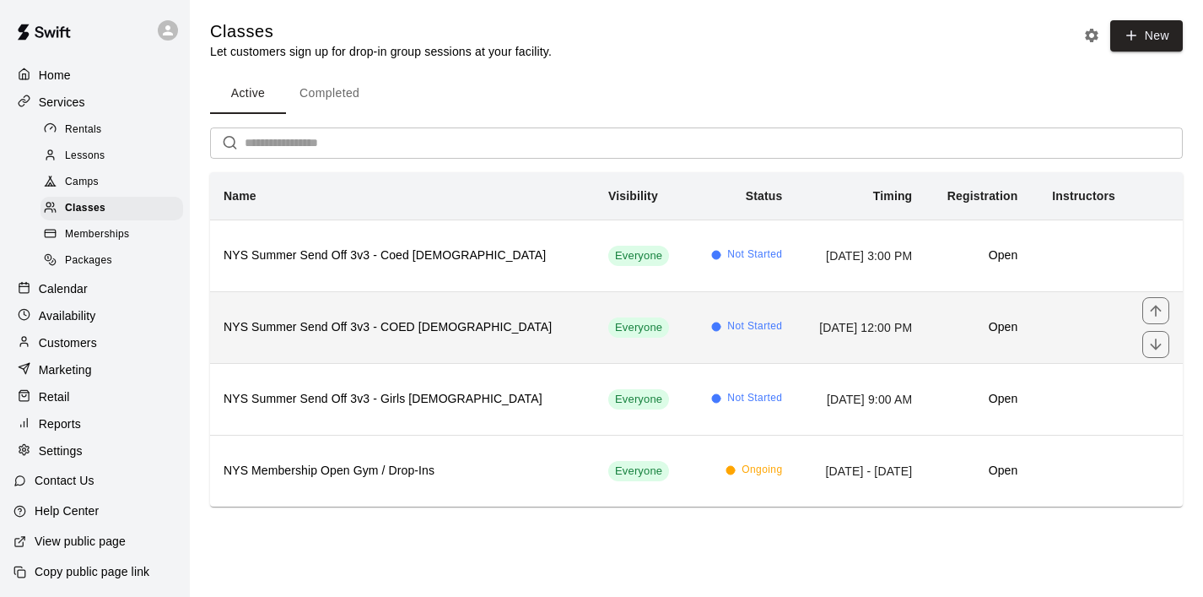
click at [365, 321] on h6 "NYS Summer Send Off 3v3 - COED [DEMOGRAPHIC_DATA]" at bounding box center [403, 327] width 358 height 19
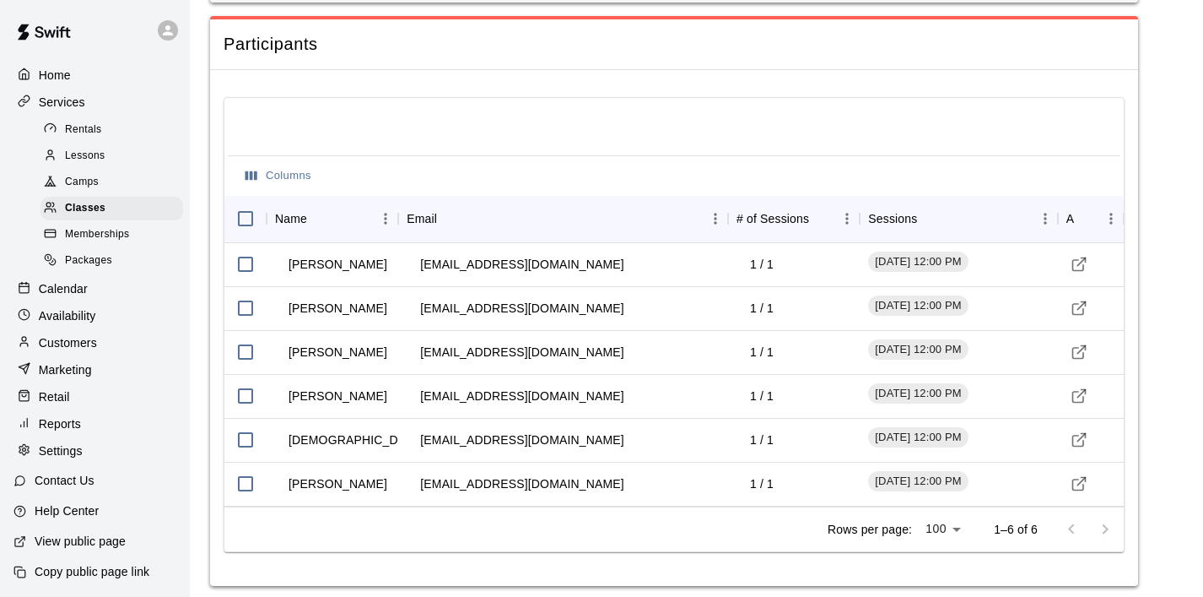
scroll to position [1424, 0]
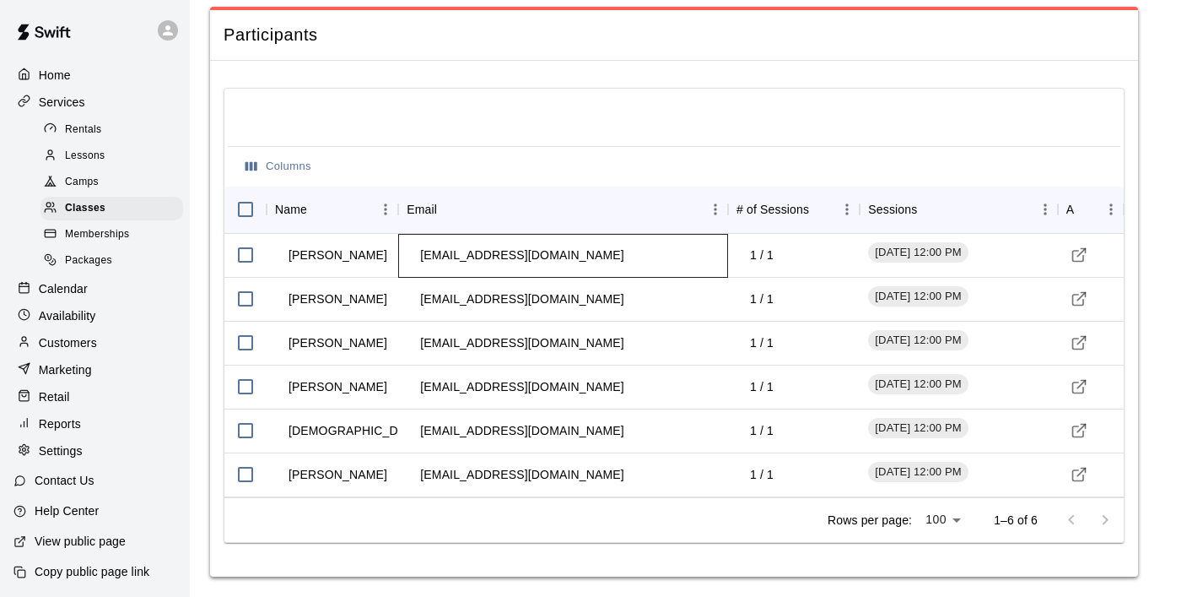
drag, startPoint x: 584, startPoint y: 255, endPoint x: 391, endPoint y: 264, distance: 193.5
click at [391, 263] on div "[PERSON_NAME] [EMAIL_ADDRESS][DOMAIN_NAME] 1 / 1 [DATE] 12:00 PM" at bounding box center [674, 256] width 900 height 44
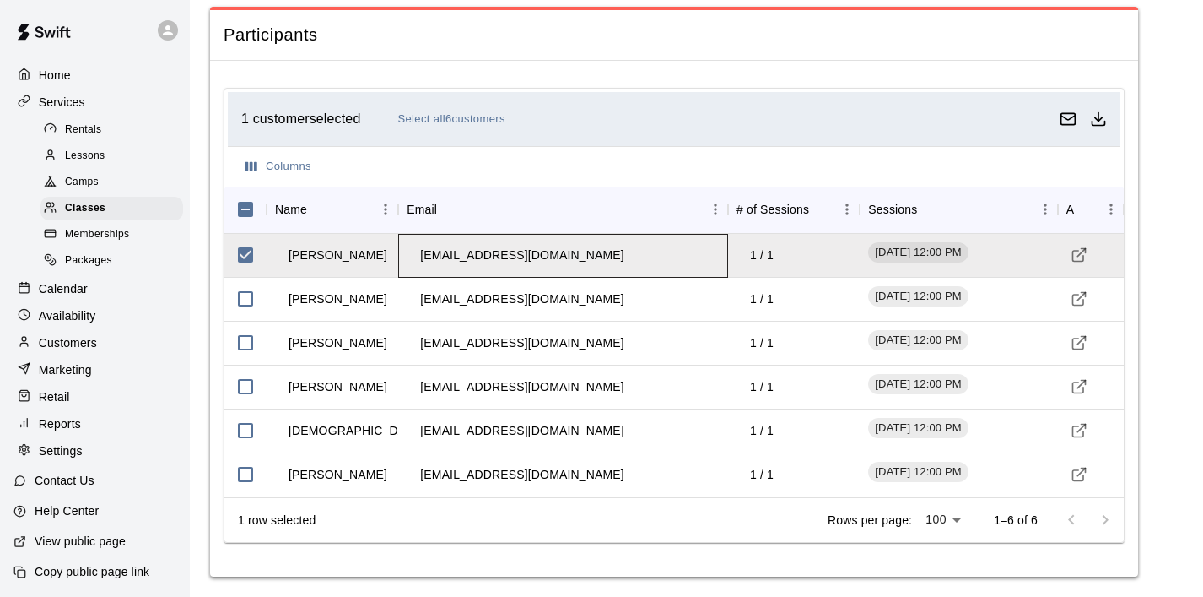
copy div "[EMAIL_ADDRESS][DOMAIN_NAME]"
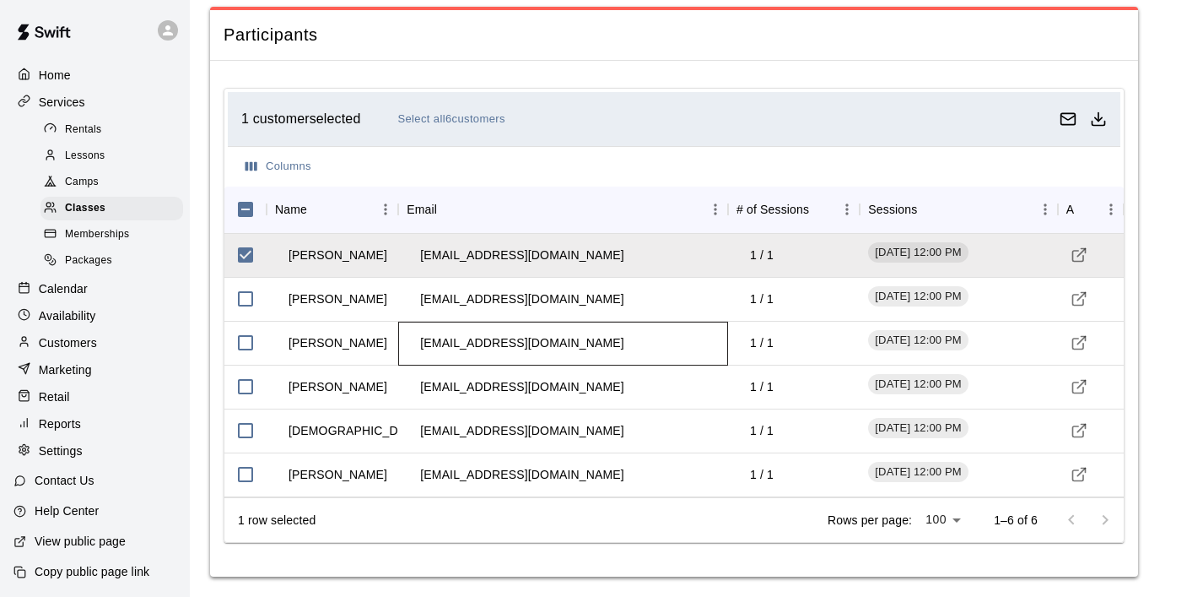
click at [558, 342] on td "[EMAIL_ADDRESS][DOMAIN_NAME]" at bounding box center [522, 343] width 230 height 45
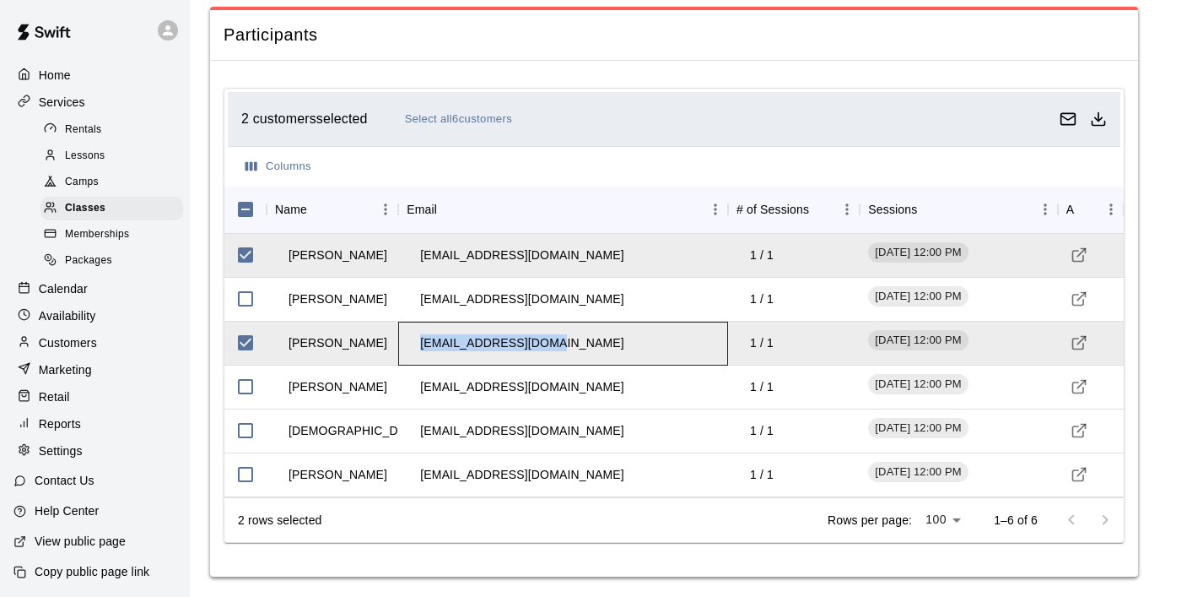
drag, startPoint x: 558, startPoint y: 342, endPoint x: 408, endPoint y: 341, distance: 149.4
click at [408, 341] on td "[EMAIL_ADDRESS][DOMAIN_NAME]" at bounding box center [522, 343] width 230 height 45
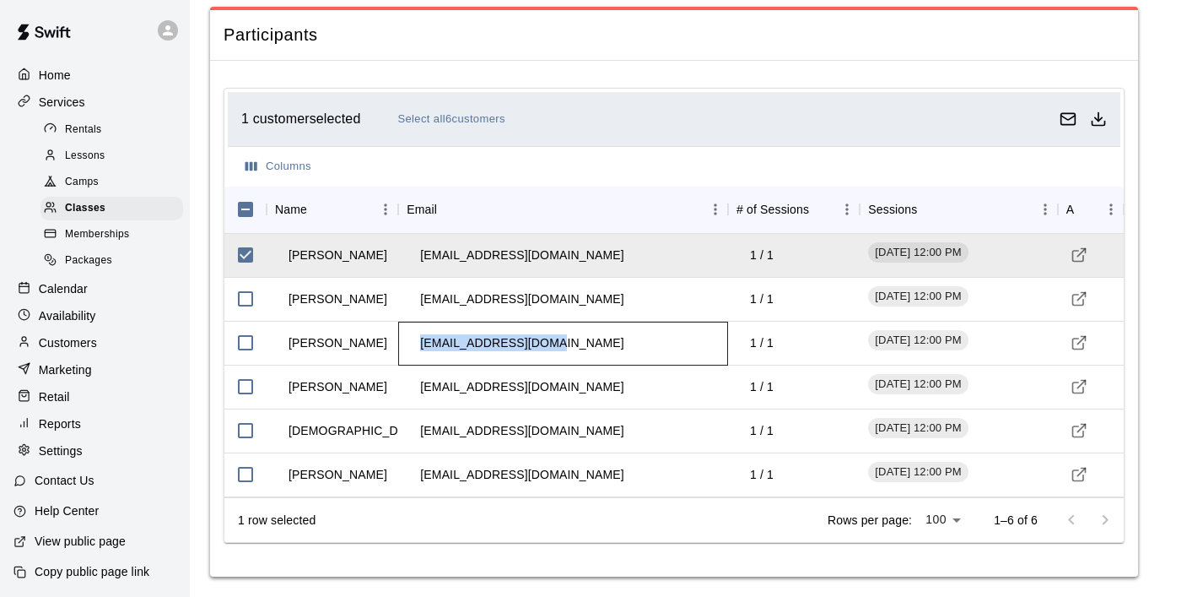
copy td "[EMAIL_ADDRESS][DOMAIN_NAME]"
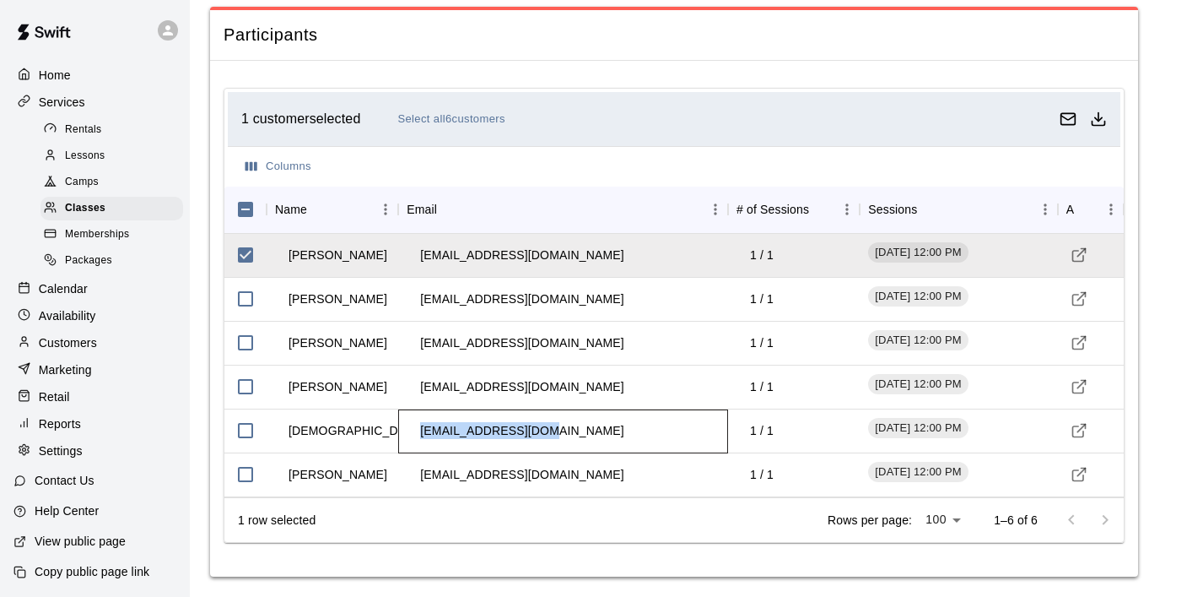
drag, startPoint x: 569, startPoint y: 430, endPoint x: 404, endPoint y: 433, distance: 164.6
click at [404, 433] on div "[EMAIL_ADDRESS][DOMAIN_NAME]" at bounding box center [563, 431] width 330 height 44
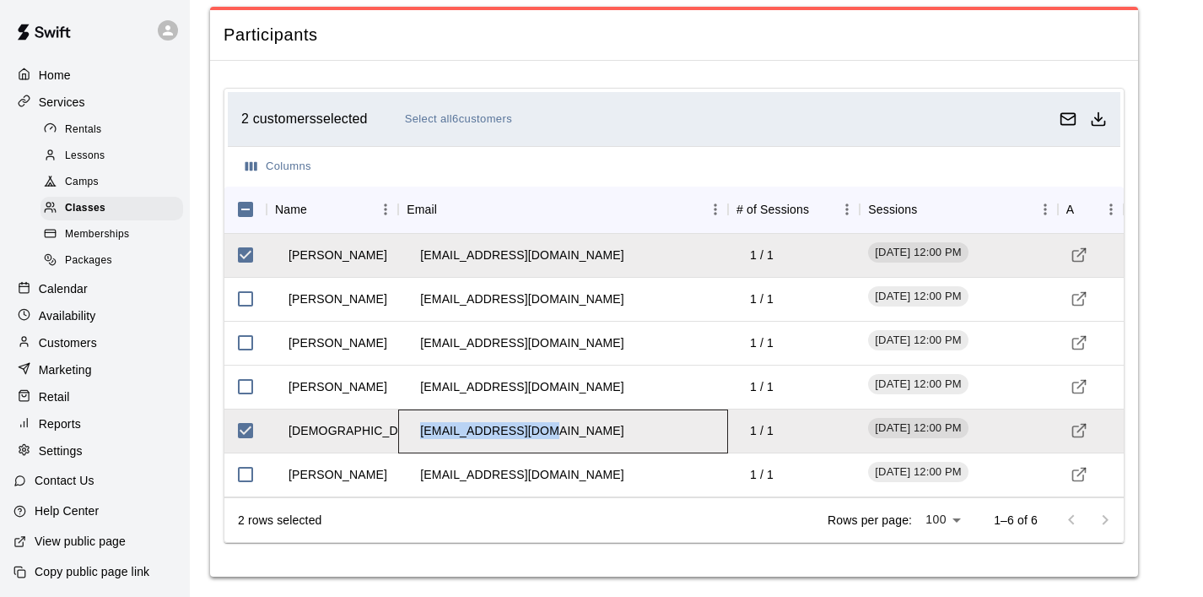
copy td "[EMAIL_ADDRESS][DOMAIN_NAME]"
click at [554, 473] on div "[EMAIL_ADDRESS][DOMAIN_NAME]" at bounding box center [563, 475] width 330 height 44
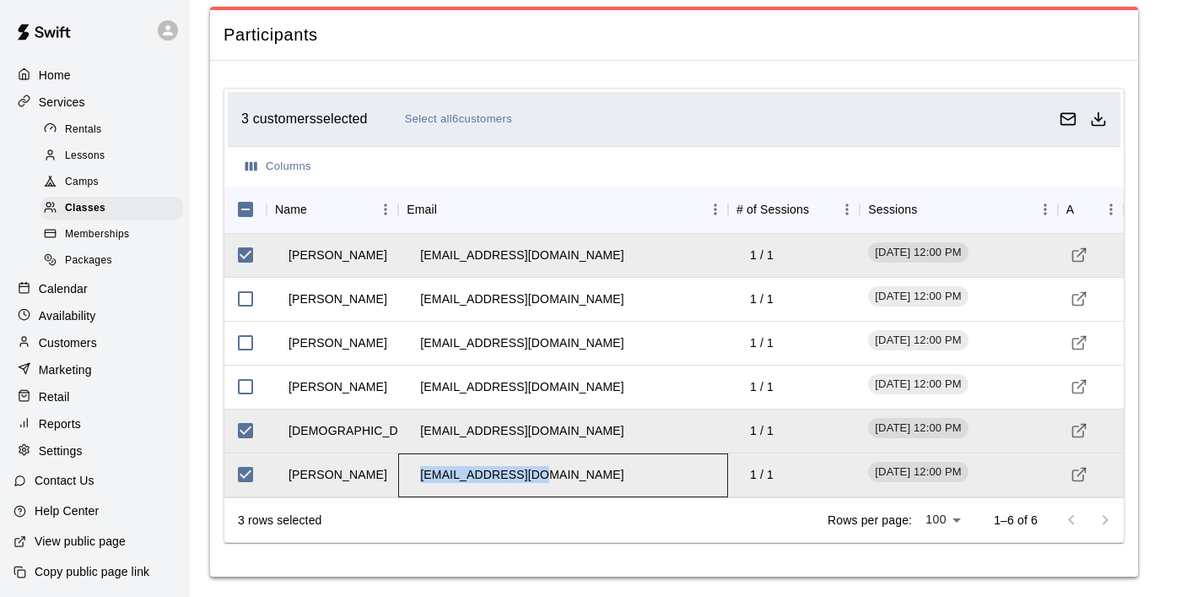
drag, startPoint x: 554, startPoint y: 473, endPoint x: 407, endPoint y: 475, distance: 147.7
click at [407, 475] on div "[EMAIL_ADDRESS][DOMAIN_NAME]" at bounding box center [563, 475] width 330 height 44
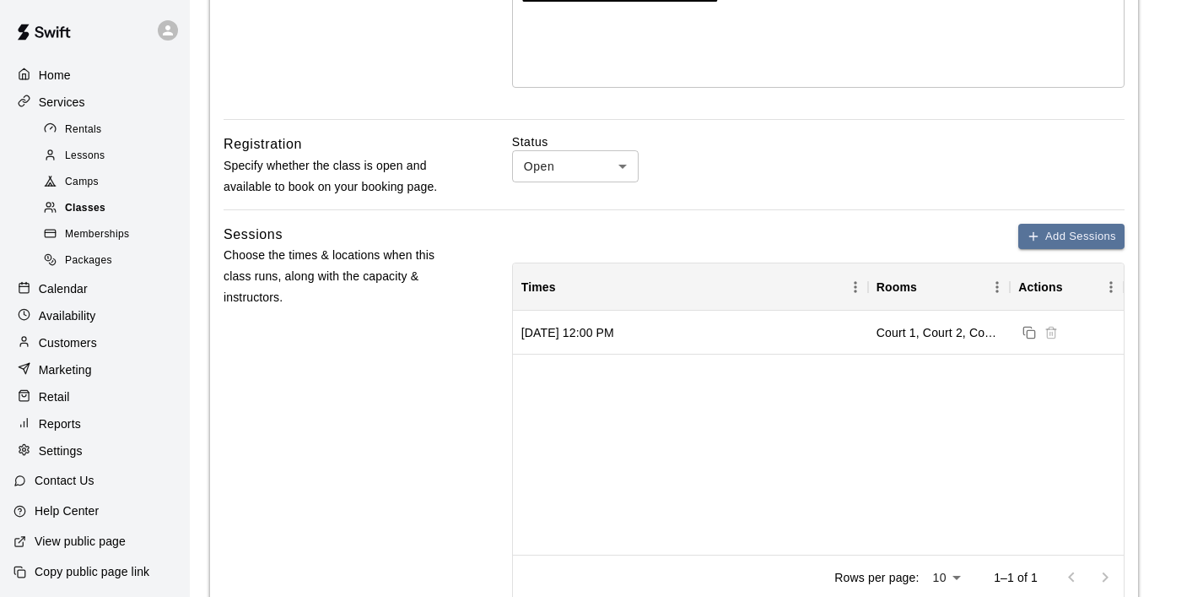
scroll to position [0, 0]
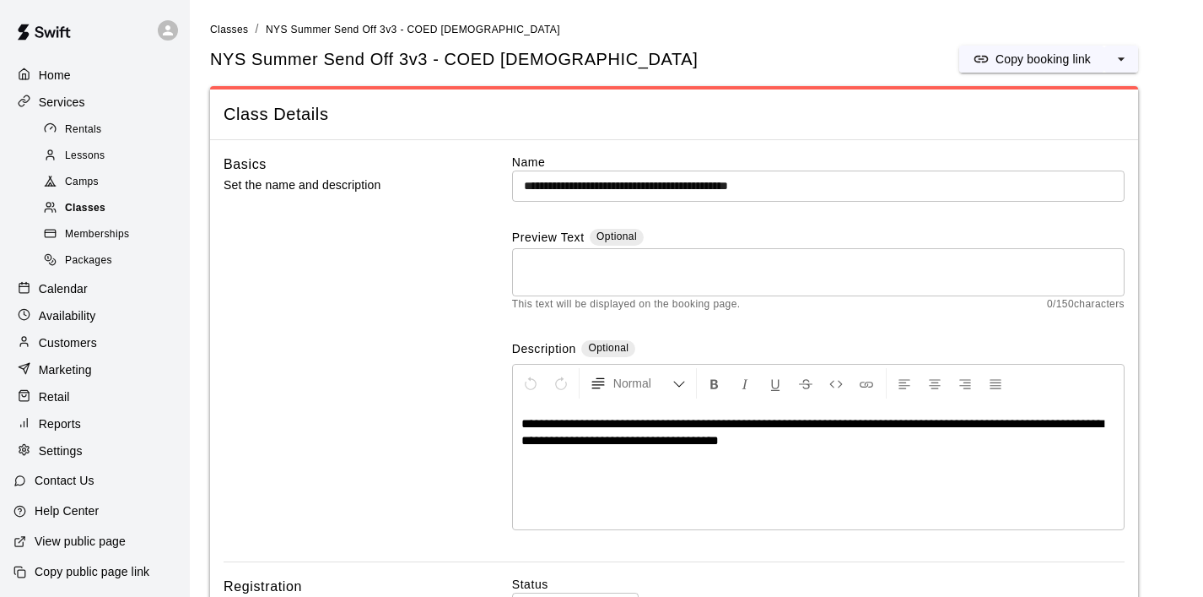
click at [95, 207] on span "Classes" at bounding box center [85, 208] width 41 height 17
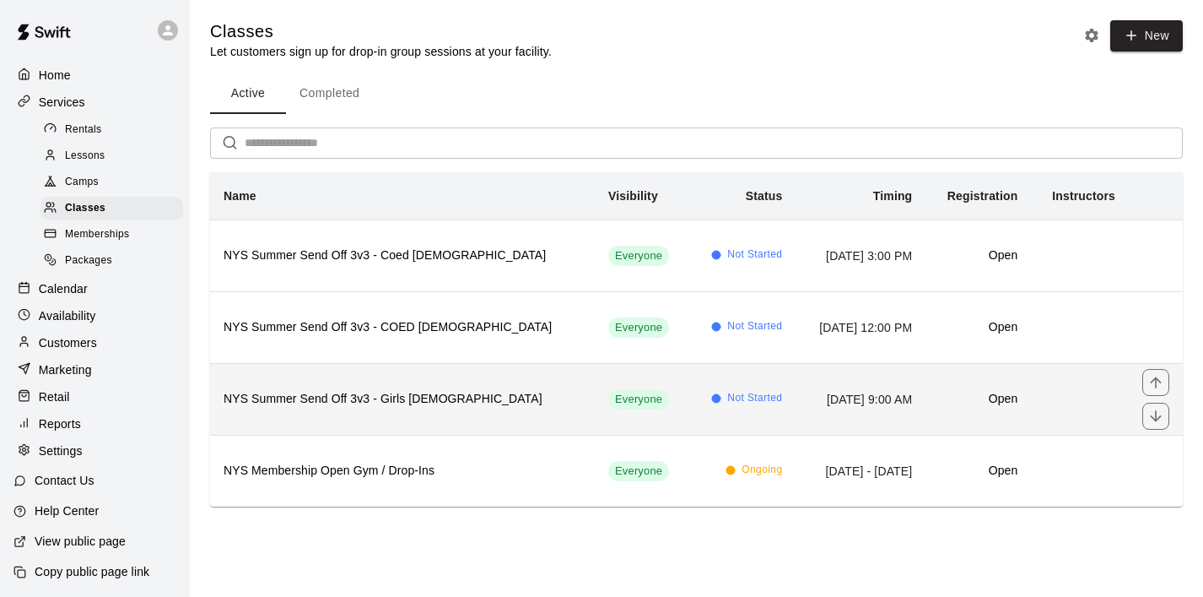
click at [350, 397] on h6 "NYS Summer Send Off 3v3 - Girls [DEMOGRAPHIC_DATA]" at bounding box center [403, 399] width 358 height 19
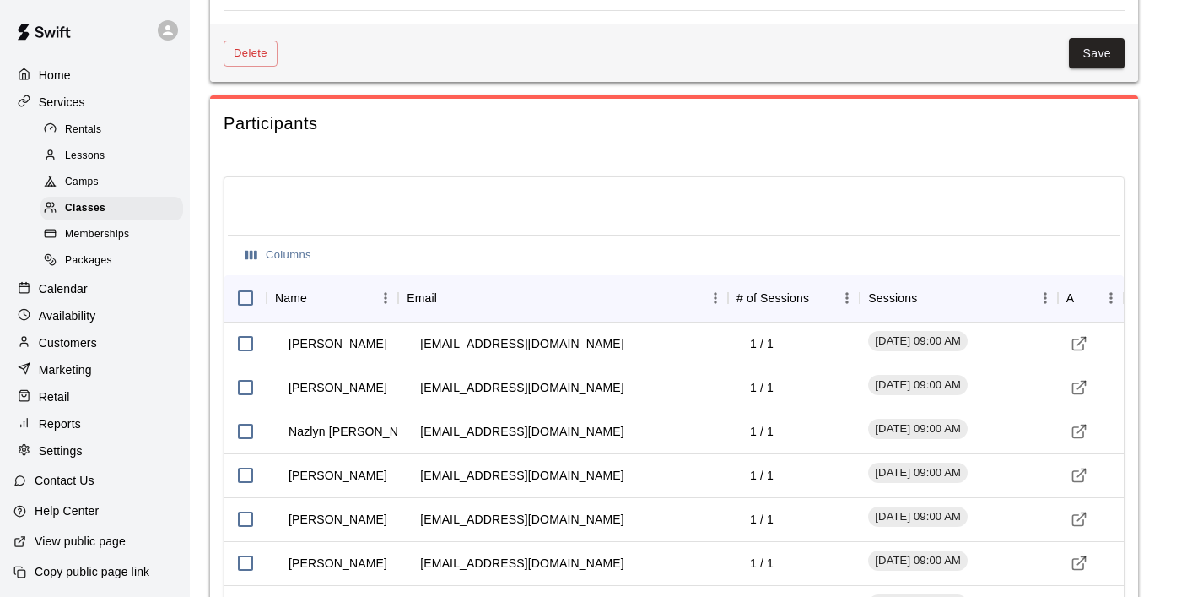
scroll to position [1555, 0]
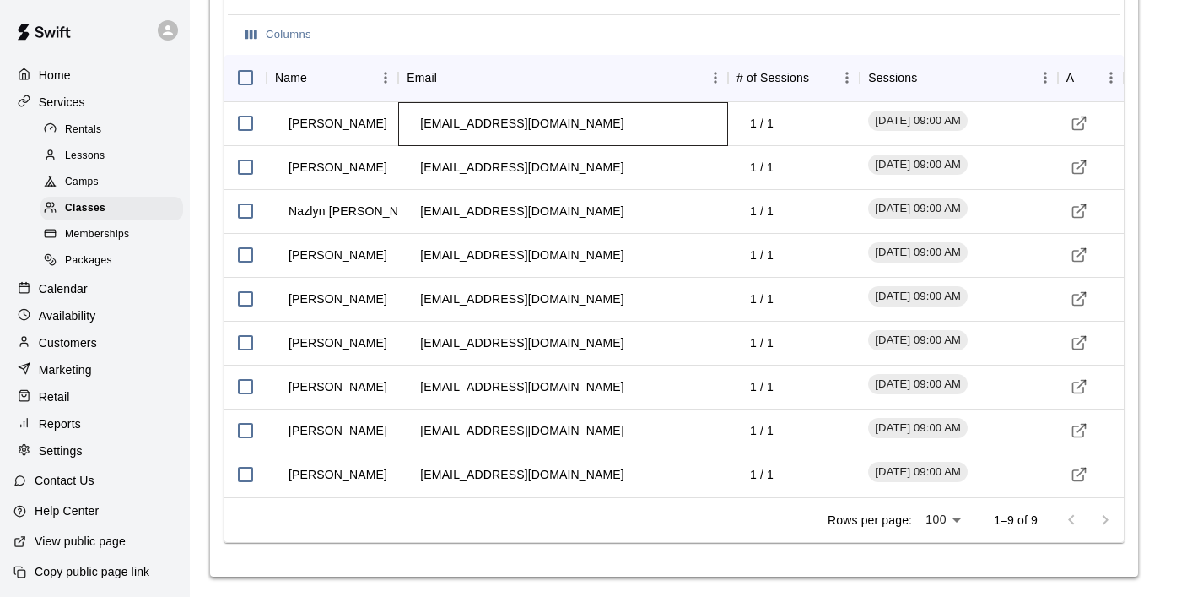
drag, startPoint x: 568, startPoint y: 119, endPoint x: 392, endPoint y: 115, distance: 175.6
click at [392, 115] on div "[PERSON_NAME] [EMAIL_ADDRESS][DOMAIN_NAME] 1 / 1 [DATE] 09:00 AM" at bounding box center [674, 124] width 900 height 44
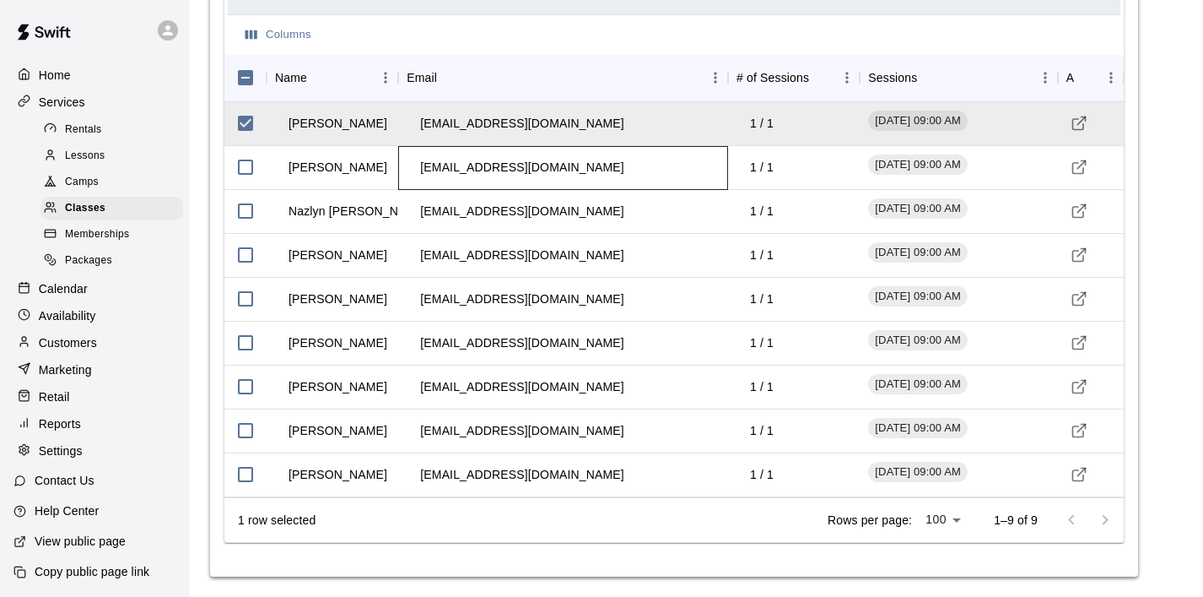
click at [496, 161] on td "[EMAIL_ADDRESS][DOMAIN_NAME]" at bounding box center [522, 167] width 230 height 45
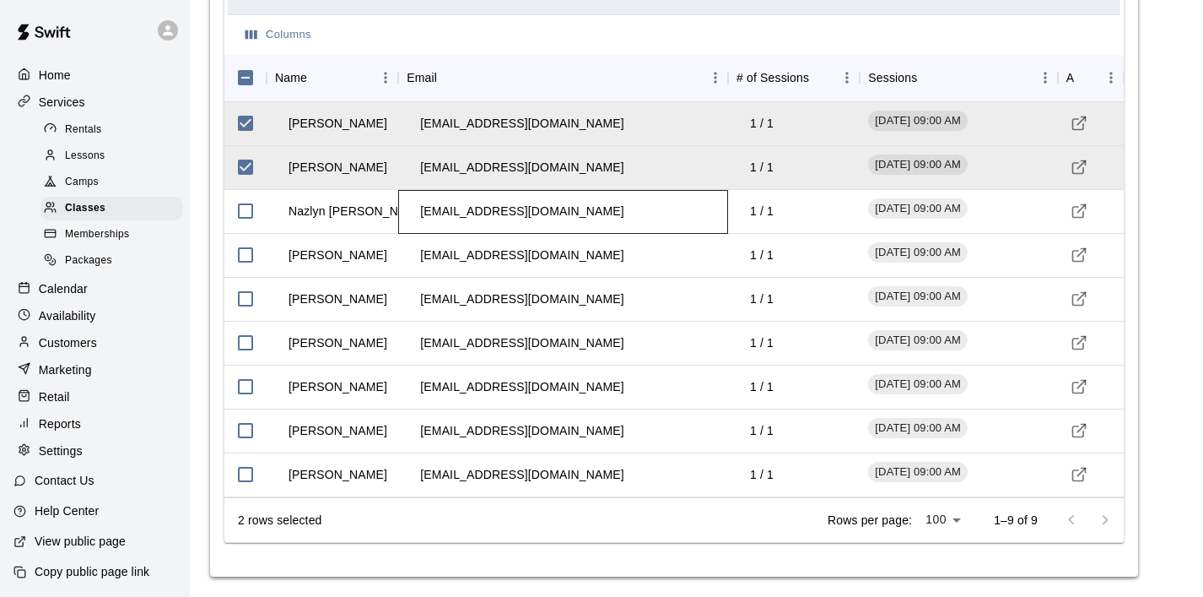
click at [535, 208] on td "[EMAIL_ADDRESS][DOMAIN_NAME]" at bounding box center [522, 211] width 230 height 45
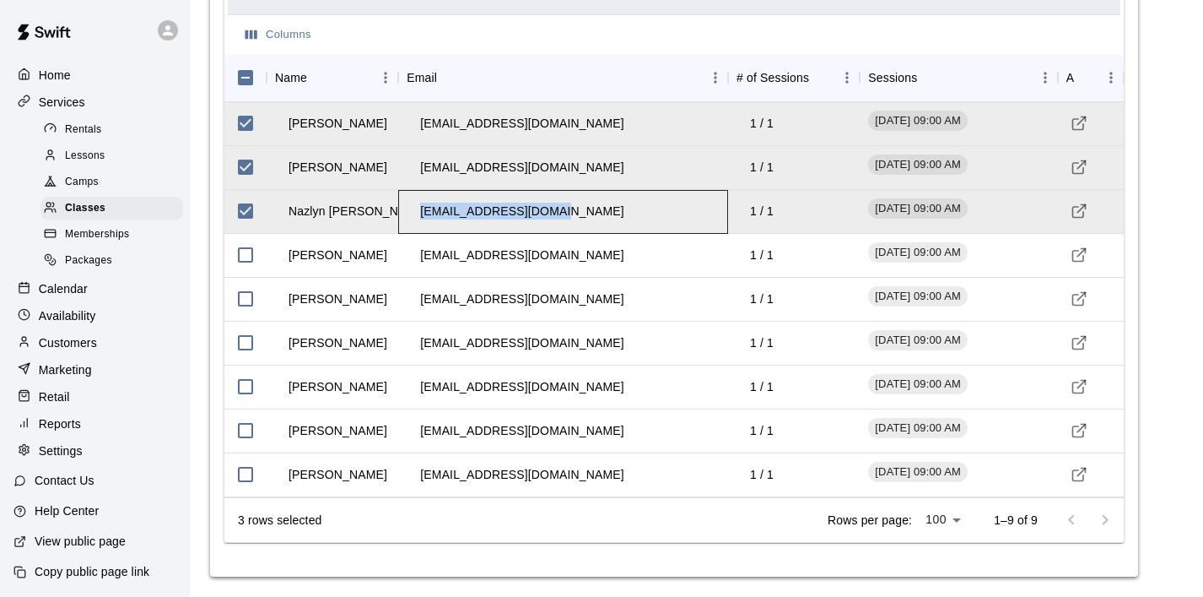
drag, startPoint x: 573, startPoint y: 212, endPoint x: 411, endPoint y: 210, distance: 162.0
click at [411, 210] on div "[EMAIL_ADDRESS][DOMAIN_NAME]" at bounding box center [563, 212] width 330 height 44
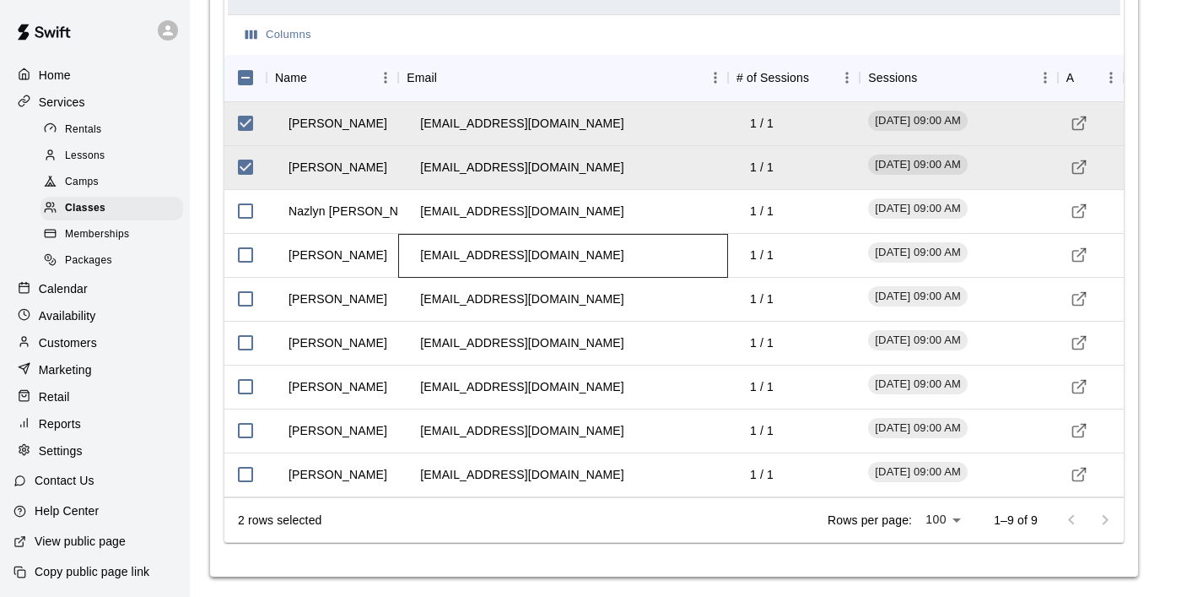
click at [532, 259] on td "[EMAIL_ADDRESS][DOMAIN_NAME]" at bounding box center [522, 255] width 230 height 45
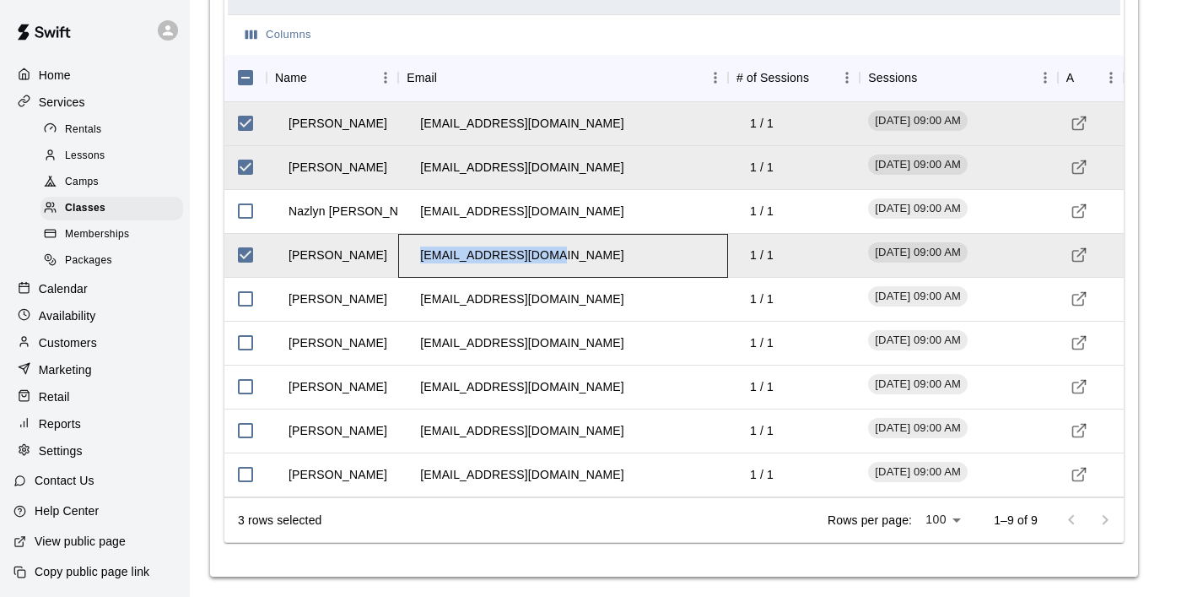
drag, startPoint x: 560, startPoint y: 253, endPoint x: 413, endPoint y: 243, distance: 147.2
click at [413, 243] on div "[EMAIL_ADDRESS][DOMAIN_NAME]" at bounding box center [563, 256] width 330 height 44
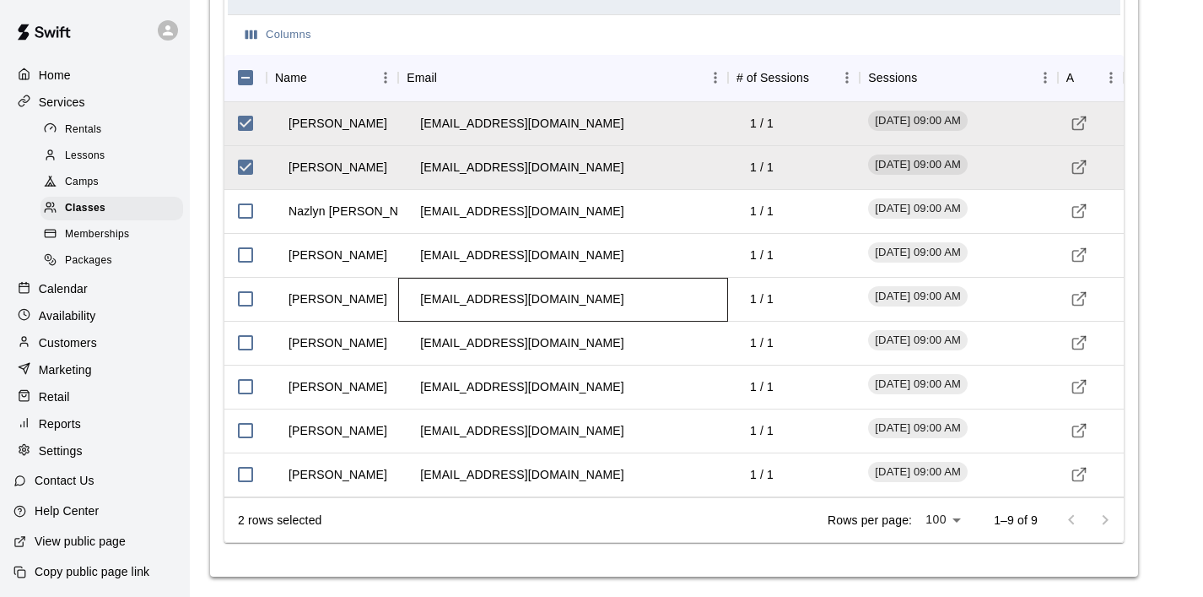
click at [491, 300] on td "[EMAIL_ADDRESS][DOMAIN_NAME]" at bounding box center [522, 299] width 230 height 45
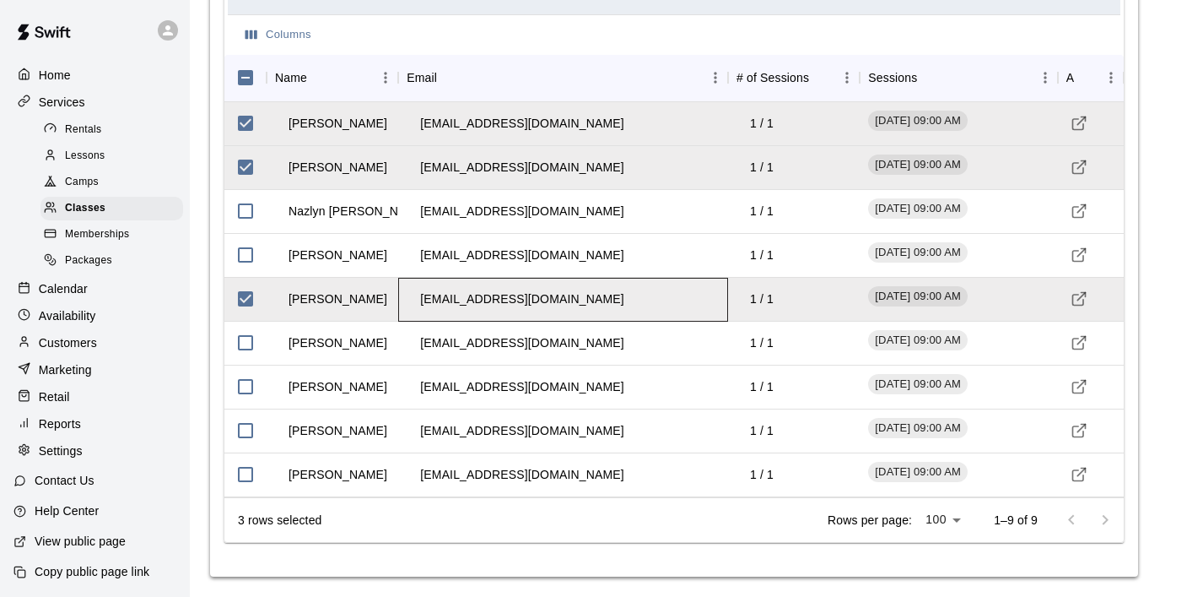
drag, startPoint x: 596, startPoint y: 298, endPoint x: 425, endPoint y: 289, distance: 170.7
click at [425, 289] on td "[EMAIL_ADDRESS][DOMAIN_NAME]" at bounding box center [522, 299] width 230 height 45
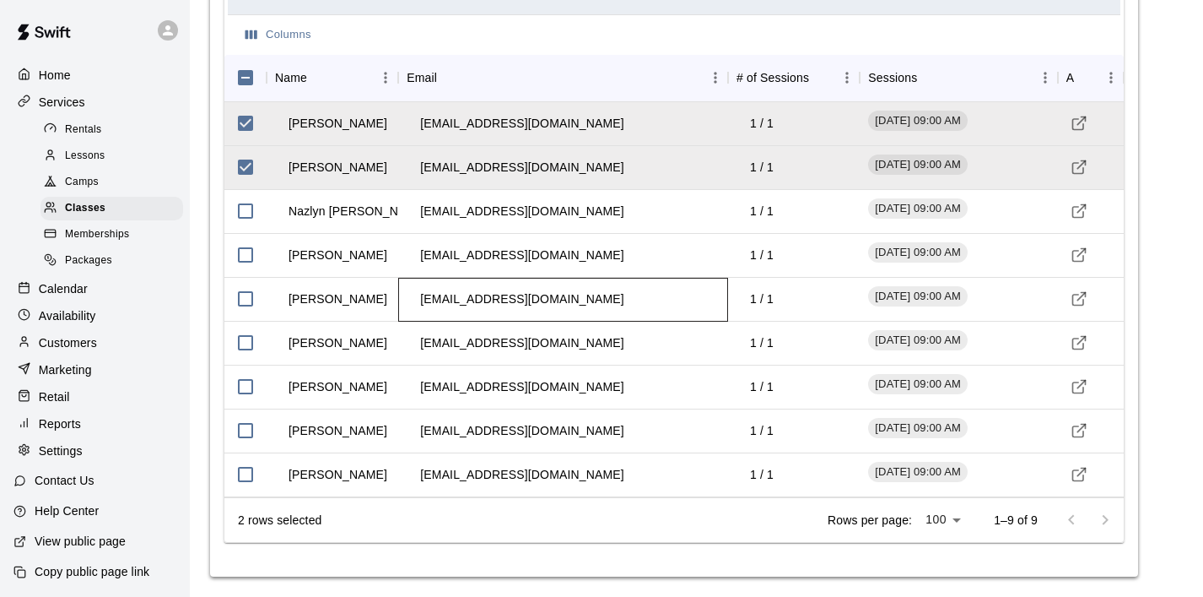
click at [476, 297] on td "[EMAIL_ADDRESS][DOMAIN_NAME]" at bounding box center [522, 299] width 230 height 45
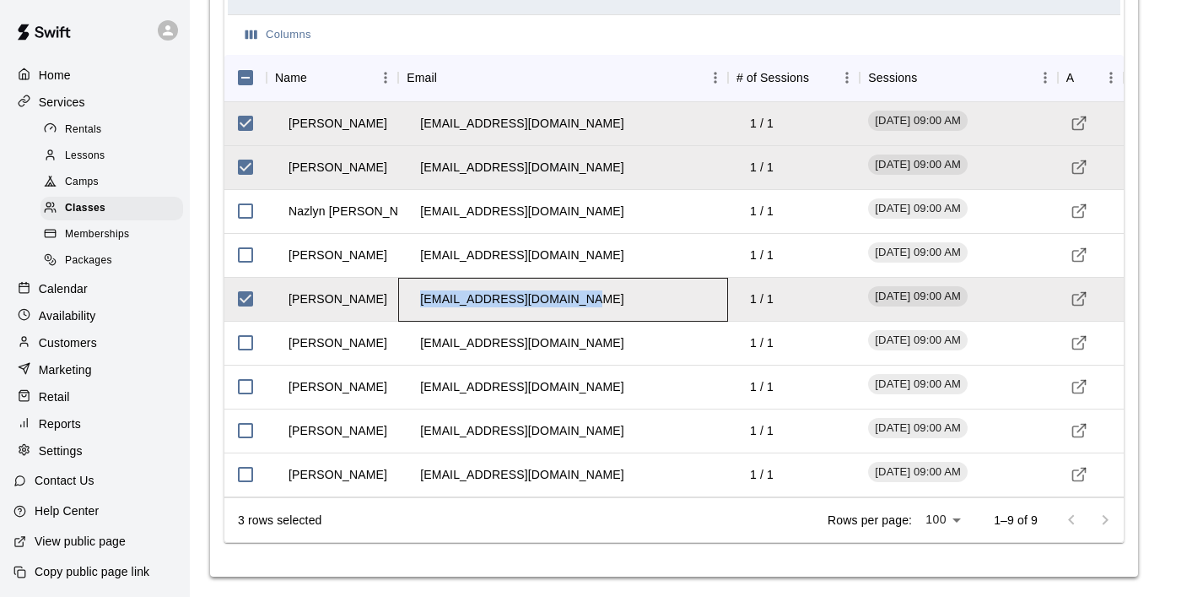
drag, startPoint x: 587, startPoint y: 299, endPoint x: 413, endPoint y: 295, distance: 173.9
click at [413, 295] on td "[EMAIL_ADDRESS][DOMAIN_NAME]" at bounding box center [522, 299] width 230 height 45
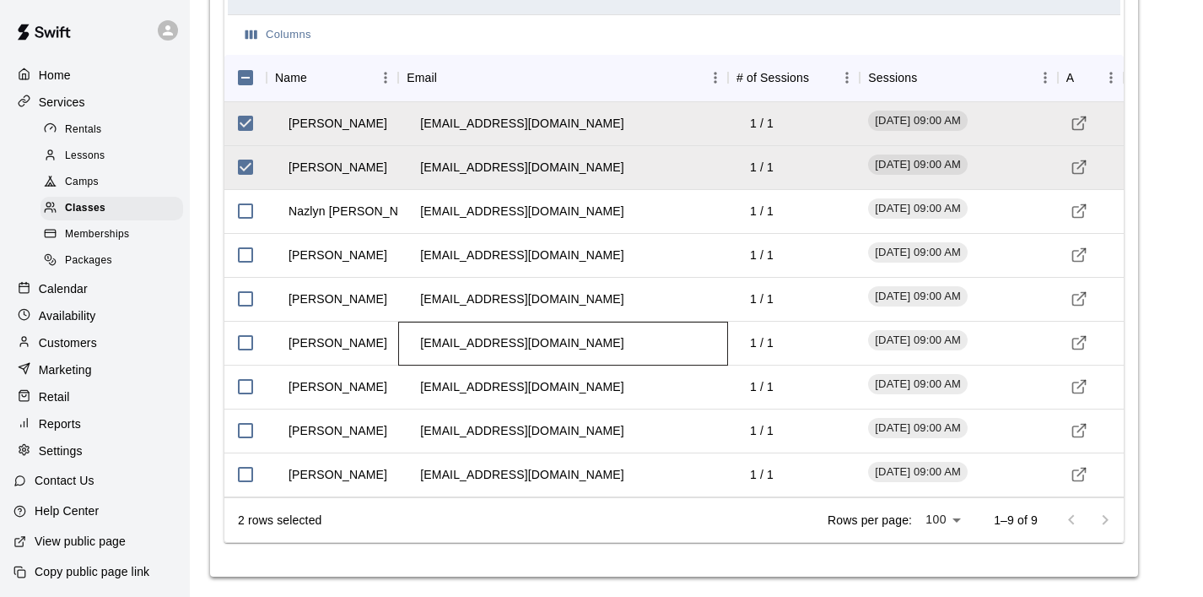
click at [537, 347] on td "[EMAIL_ADDRESS][DOMAIN_NAME]" at bounding box center [522, 343] width 230 height 45
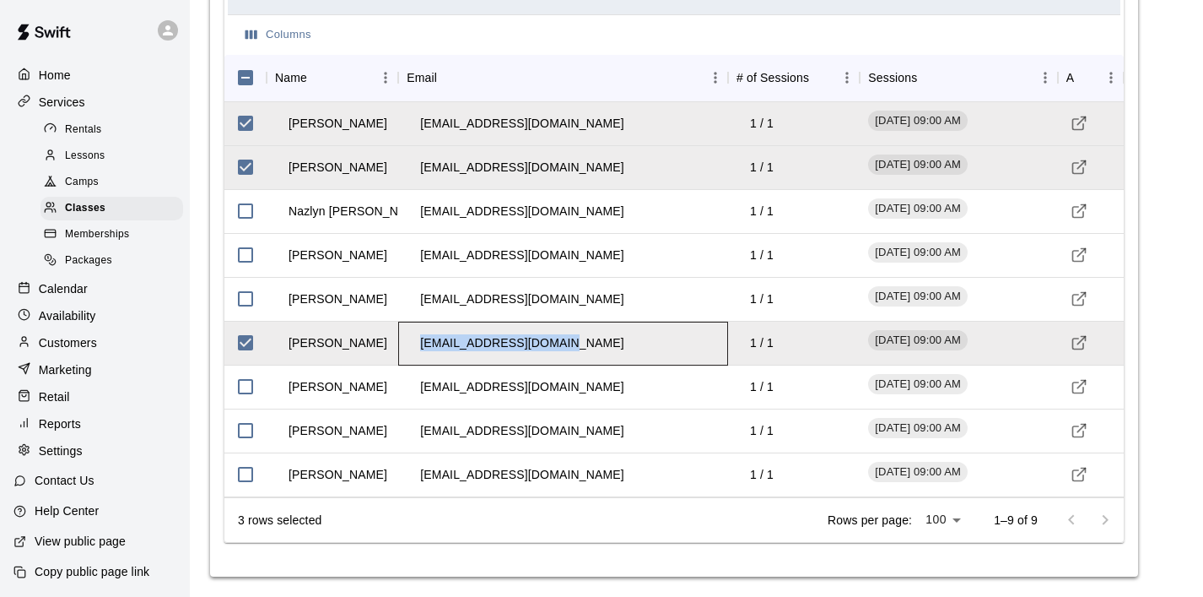
drag, startPoint x: 566, startPoint y: 339, endPoint x: 406, endPoint y: 336, distance: 160.4
click at [406, 336] on div "[EMAIL_ADDRESS][DOMAIN_NAME]" at bounding box center [563, 344] width 330 height 44
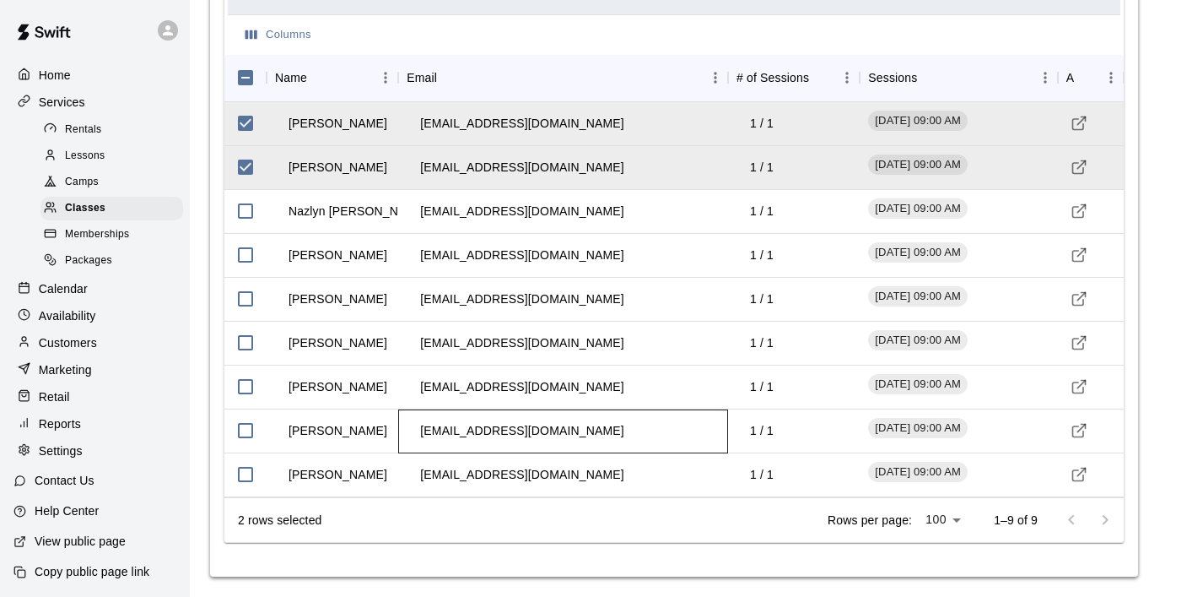
click at [539, 435] on td "[EMAIL_ADDRESS][DOMAIN_NAME]" at bounding box center [522, 430] width 230 height 45
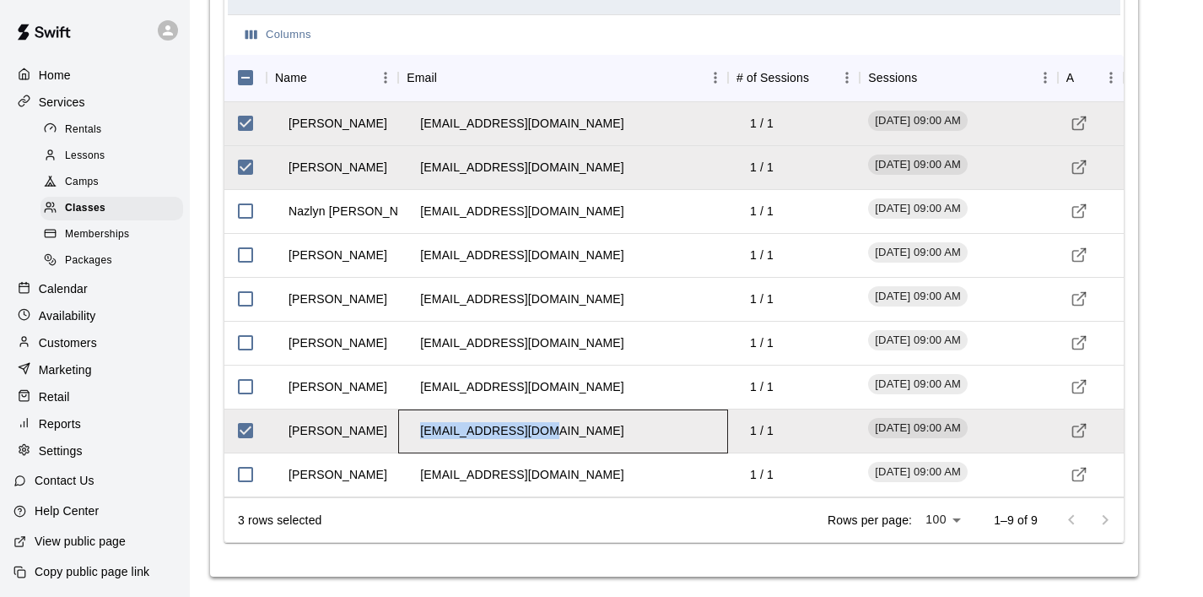
drag, startPoint x: 559, startPoint y: 430, endPoint x: 398, endPoint y: 427, distance: 160.3
click at [398, 427] on div "[EMAIL_ADDRESS][DOMAIN_NAME]" at bounding box center [563, 431] width 330 height 44
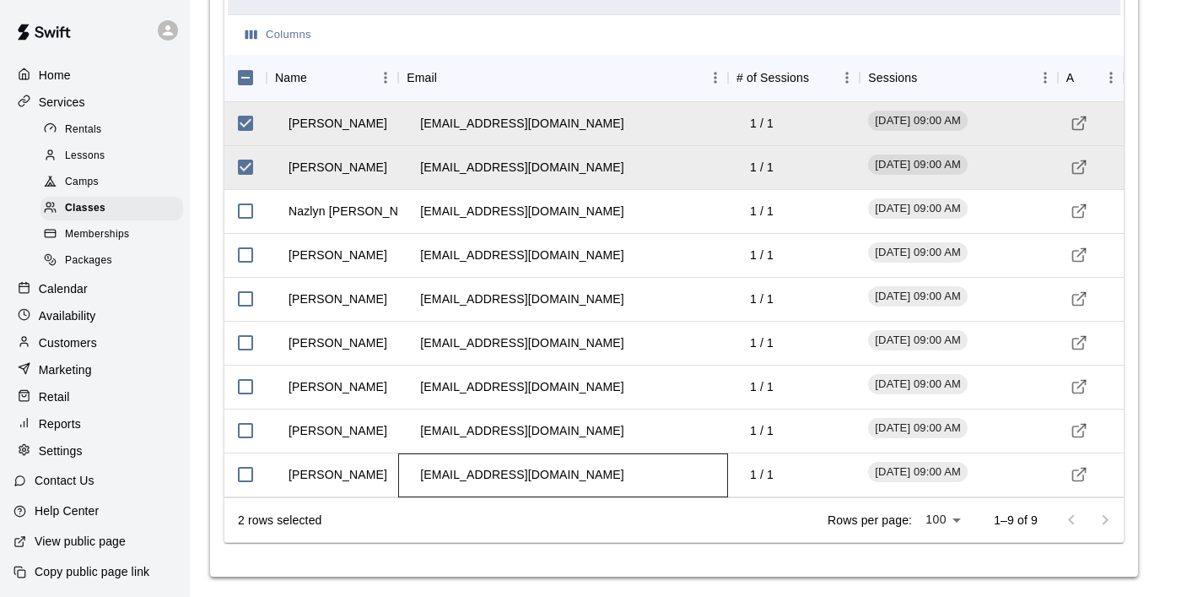
click at [600, 473] on div "[EMAIL_ADDRESS][DOMAIN_NAME]" at bounding box center [563, 475] width 330 height 44
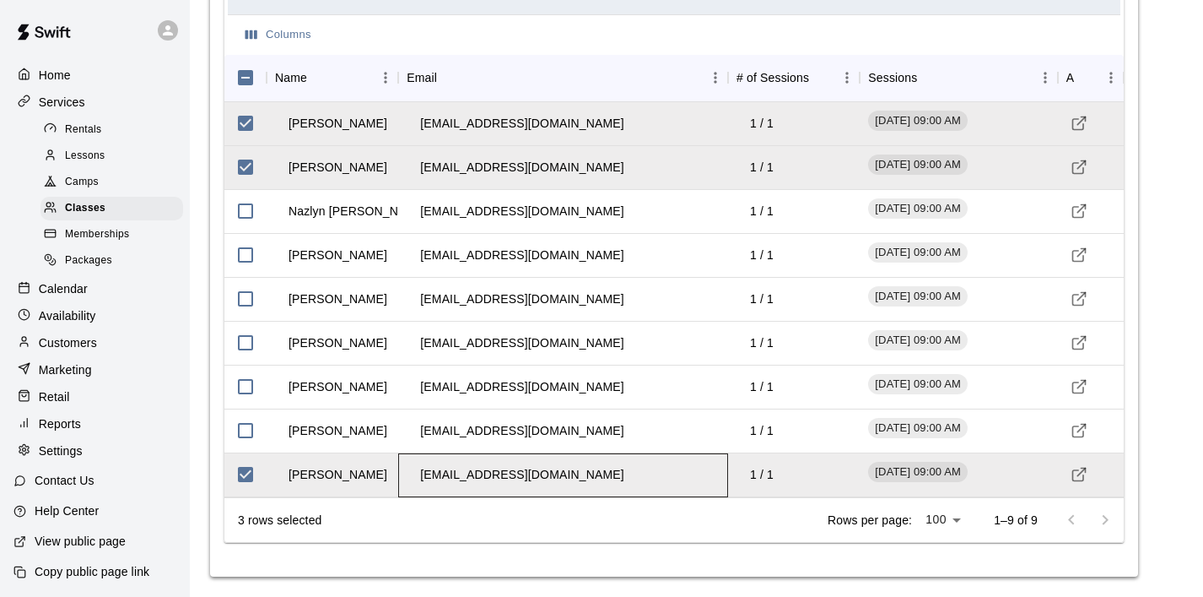
click at [597, 473] on td "[EMAIL_ADDRESS][DOMAIN_NAME]" at bounding box center [522, 474] width 230 height 45
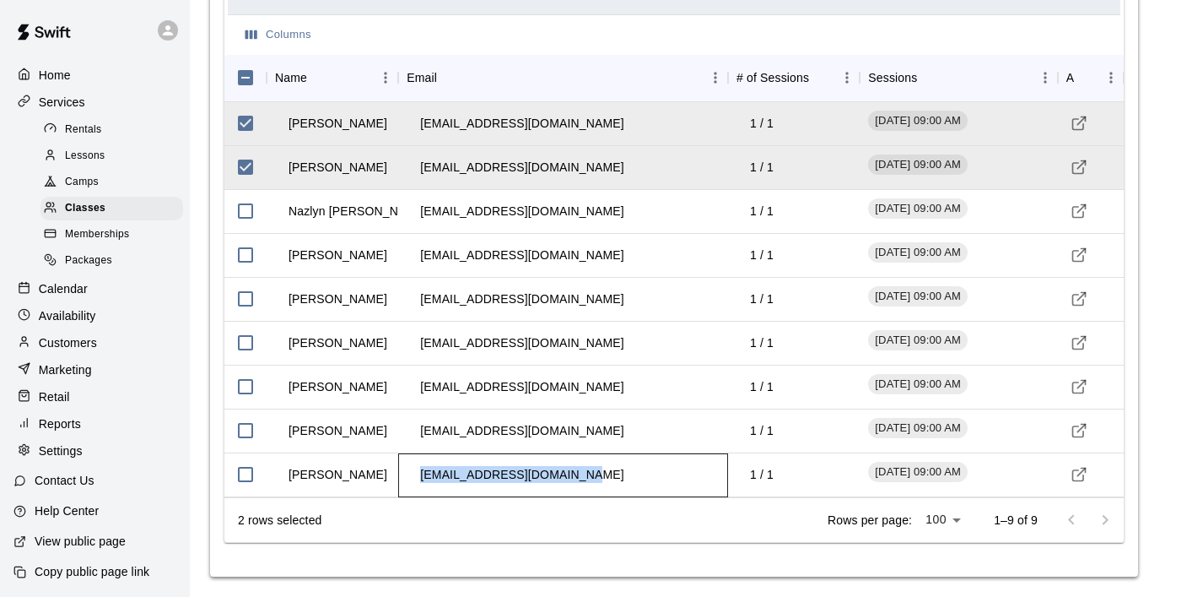
drag, startPoint x: 592, startPoint y: 473, endPoint x: 414, endPoint y: 467, distance: 178.1
click at [414, 467] on td "[EMAIL_ADDRESS][DOMAIN_NAME]" at bounding box center [522, 474] width 230 height 45
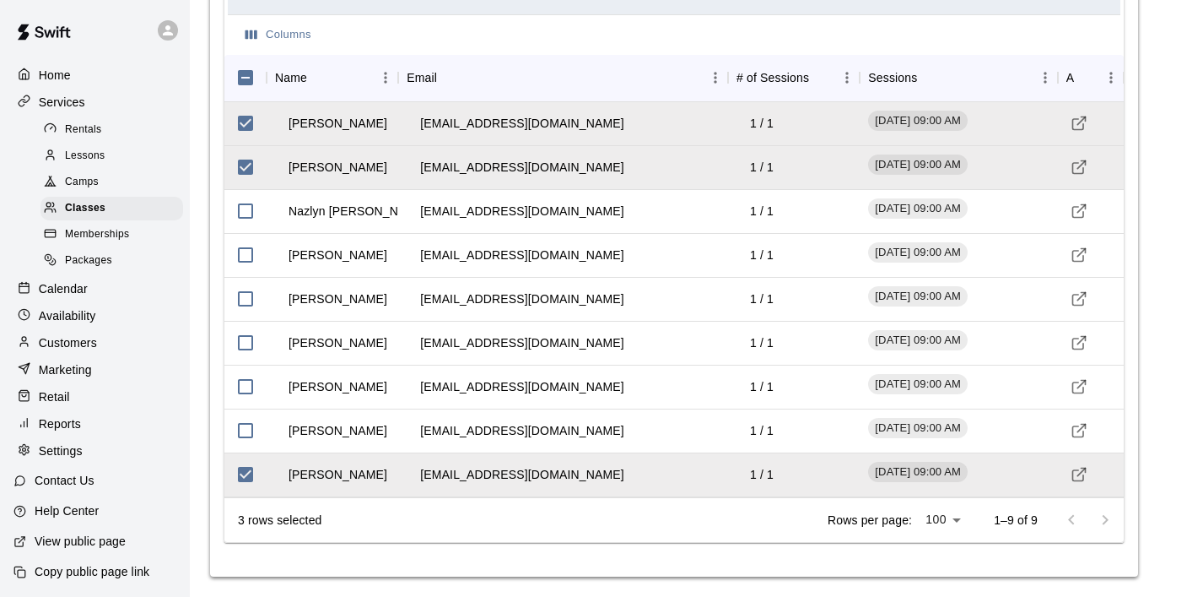
click at [78, 95] on p "Services" at bounding box center [62, 102] width 46 height 17
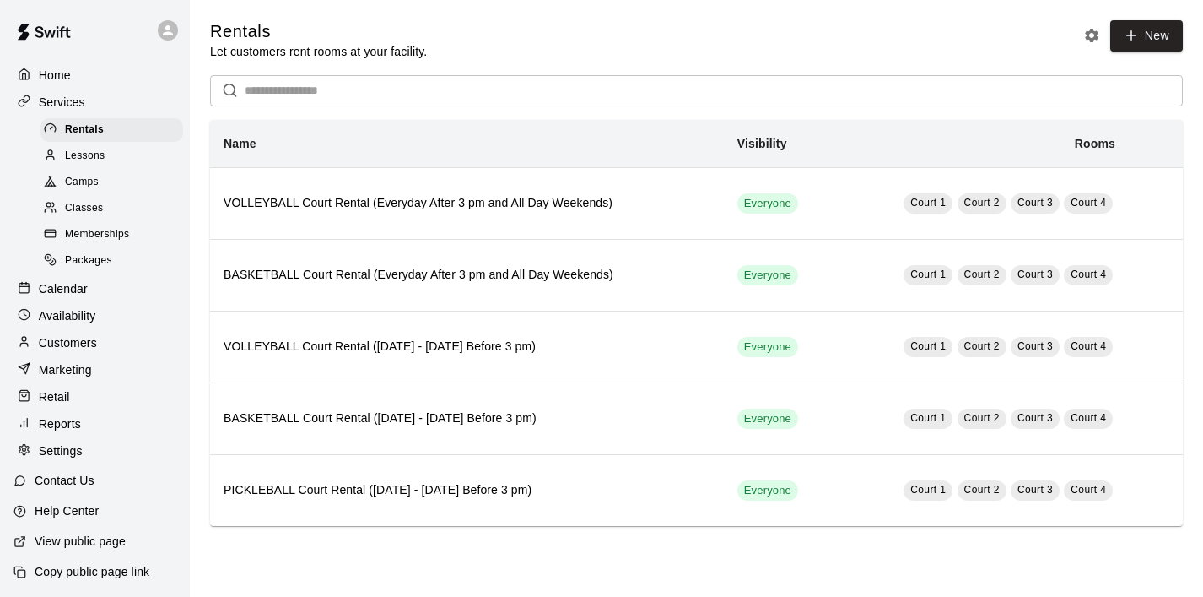
click at [96, 215] on span "Classes" at bounding box center [84, 208] width 38 height 17
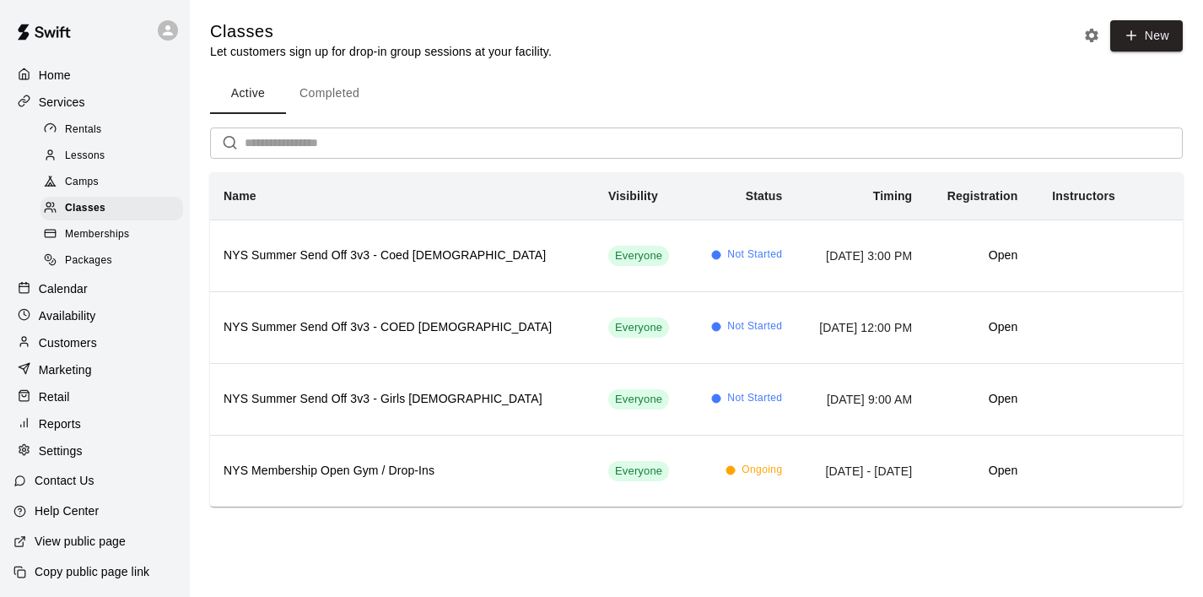
click at [91, 294] on div "Calendar" at bounding box center [95, 288] width 163 height 25
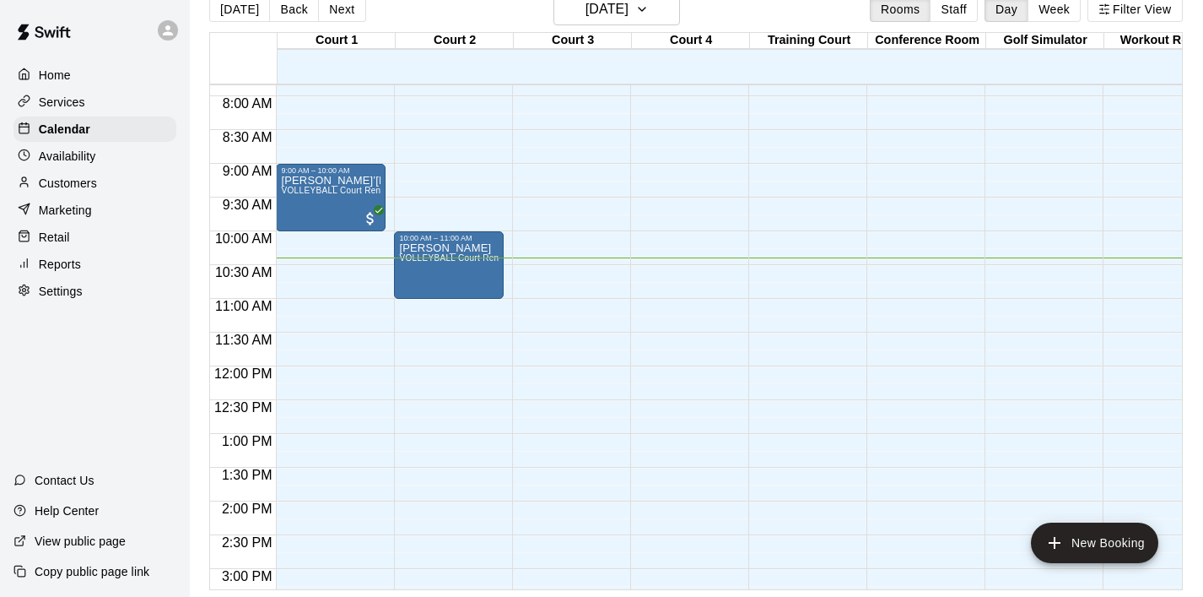
scroll to position [535, 0]
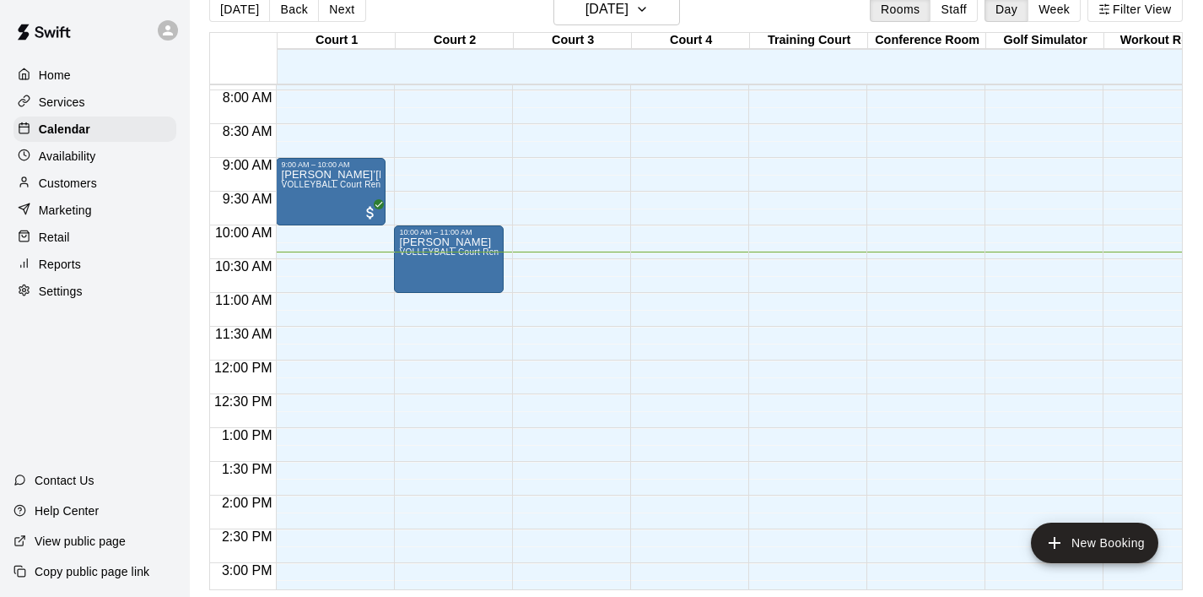
click at [346, 369] on div "12:00 AM – 6:00 AM Closed 9:00 AM – 10:00 AM [PERSON_NAME]’[PERSON_NAME] VOLLEY…" at bounding box center [331, 360] width 110 height 1620
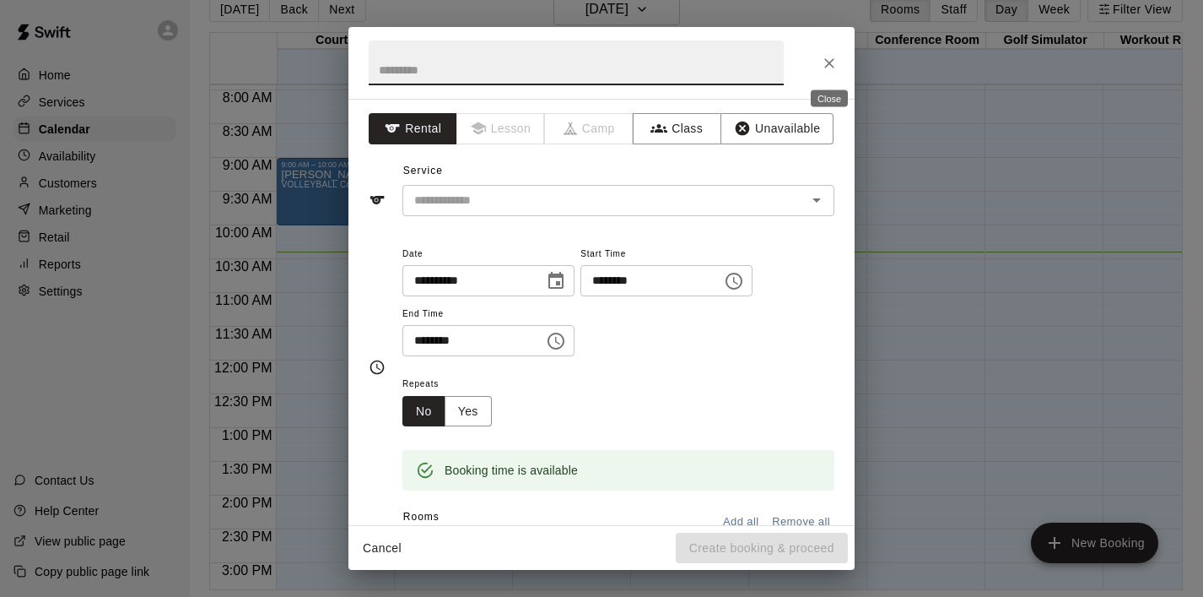
click at [834, 62] on icon "Close" at bounding box center [829, 63] width 17 height 17
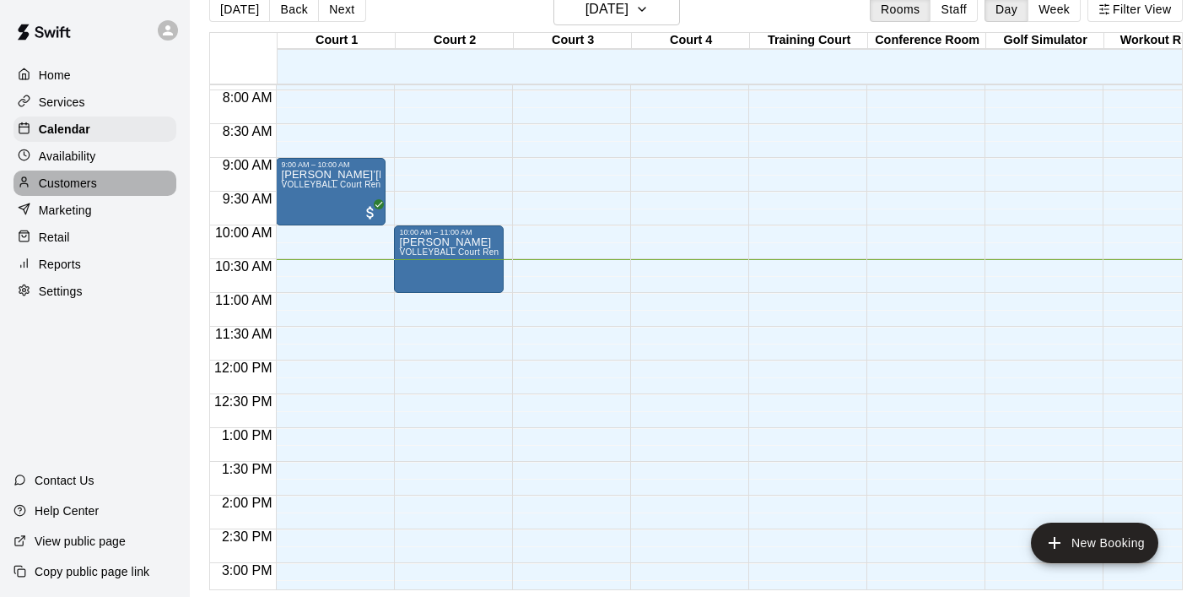
click at [72, 181] on p "Customers" at bounding box center [68, 183] width 58 height 17
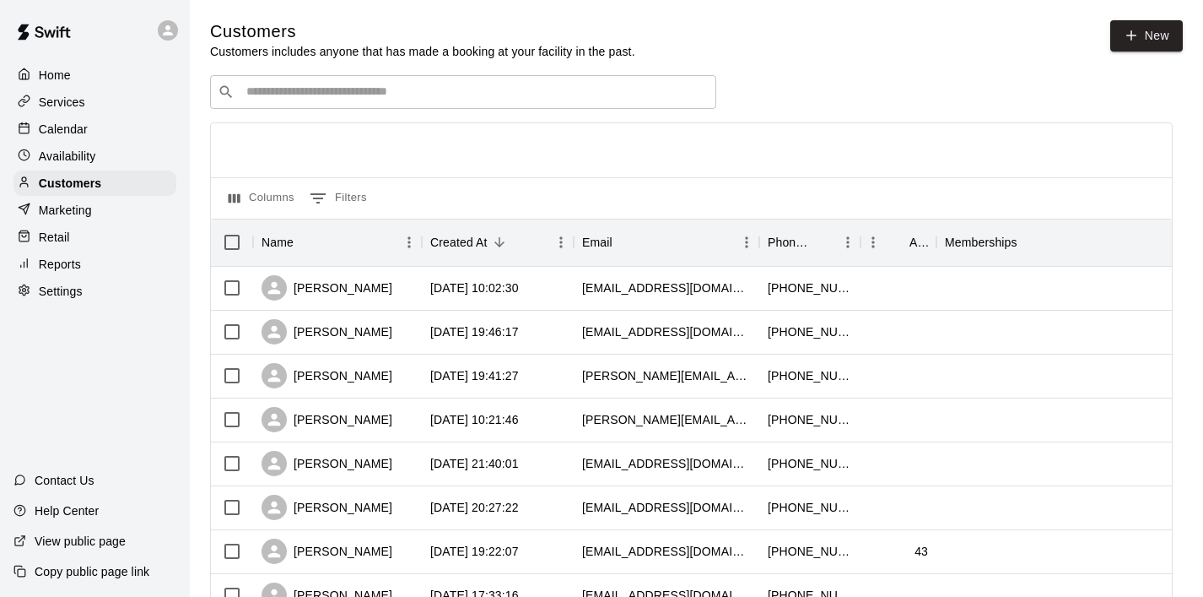
click at [75, 107] on p "Services" at bounding box center [62, 102] width 46 height 17
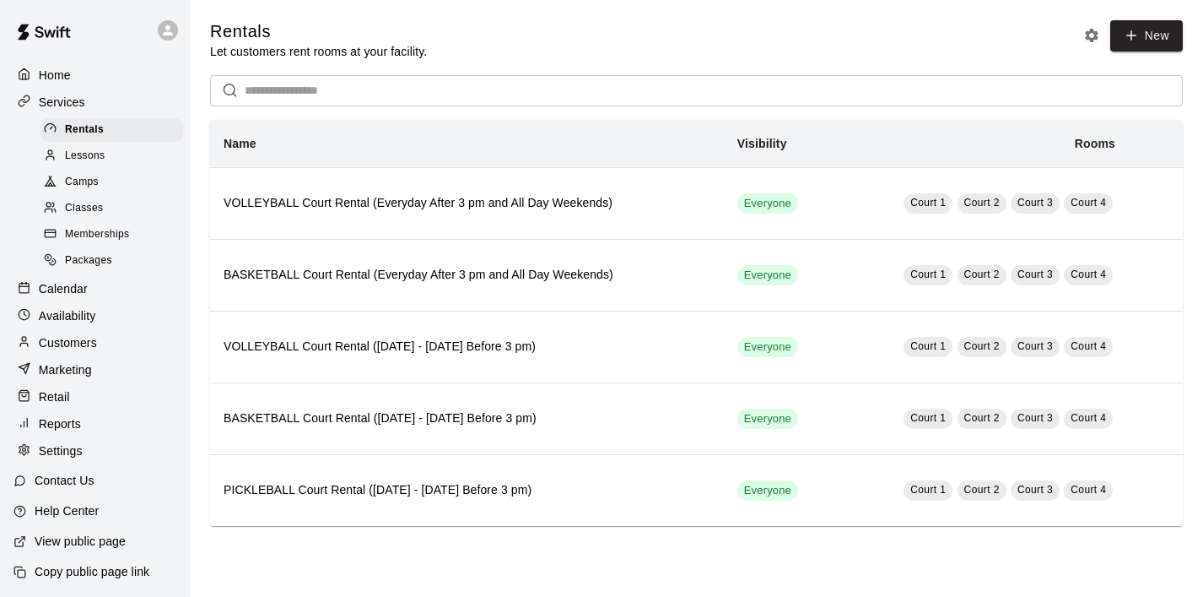
click at [97, 204] on span "Classes" at bounding box center [84, 208] width 38 height 17
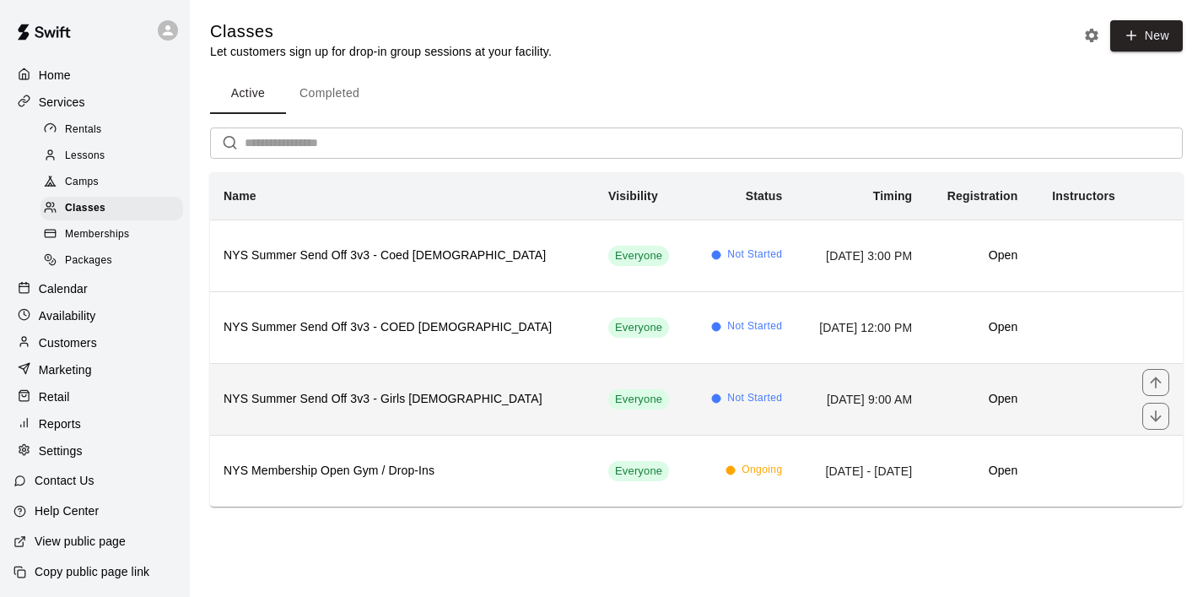
click at [434, 394] on h6 "NYS Summer Send Off 3v3 - Girls [DEMOGRAPHIC_DATA]" at bounding box center [403, 399] width 358 height 19
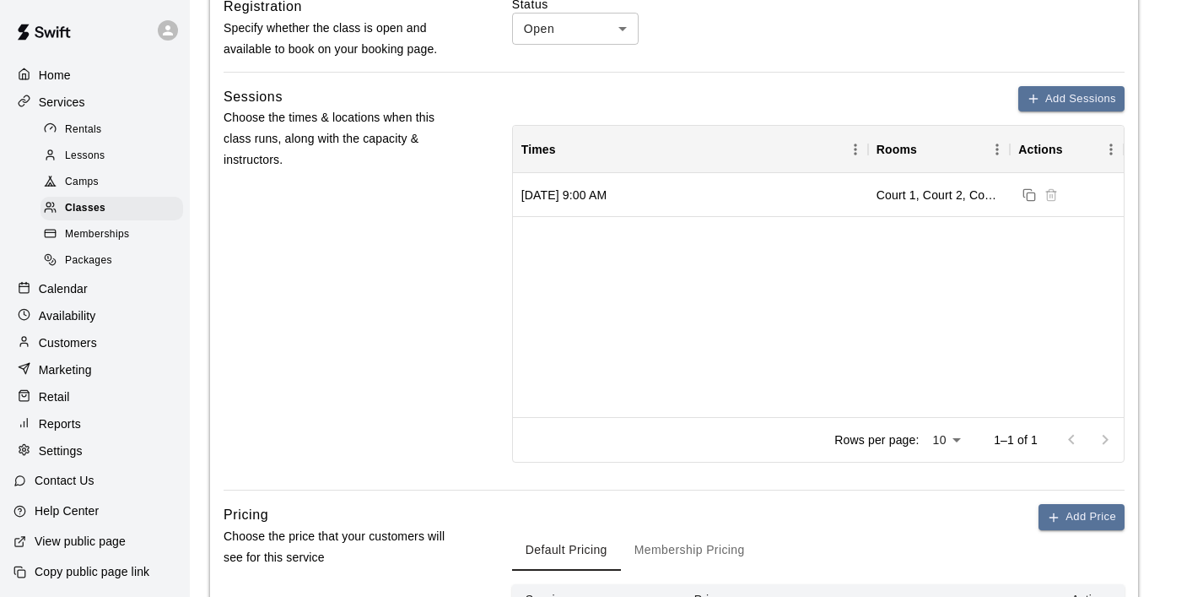
scroll to position [1555, 0]
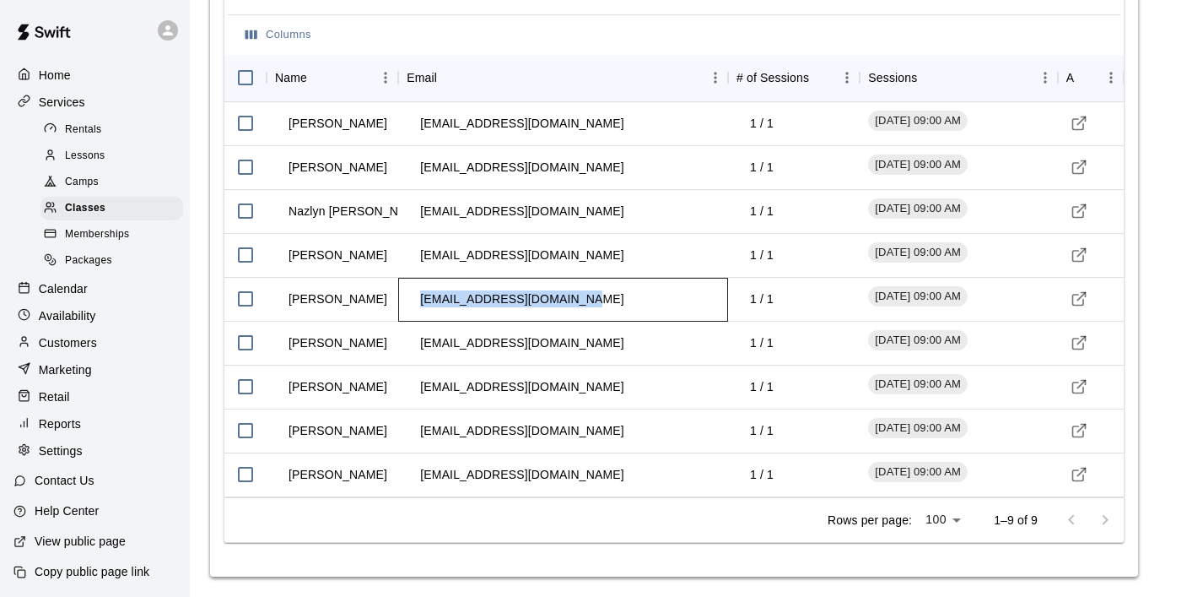
drag, startPoint x: 596, startPoint y: 302, endPoint x: 408, endPoint y: 287, distance: 187.9
click at [408, 287] on td "[EMAIL_ADDRESS][DOMAIN_NAME]" at bounding box center [522, 299] width 230 height 45
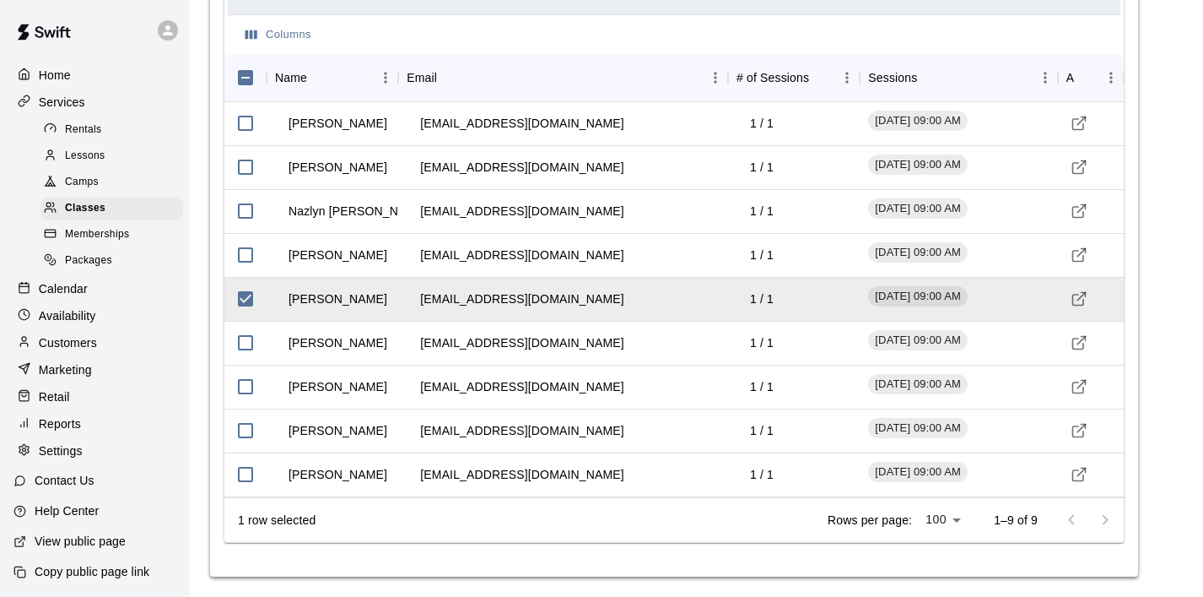
click at [504, 526] on div "1 row selected Rows per page: 100 *** 1–9 of 9" at bounding box center [674, 519] width 900 height 45
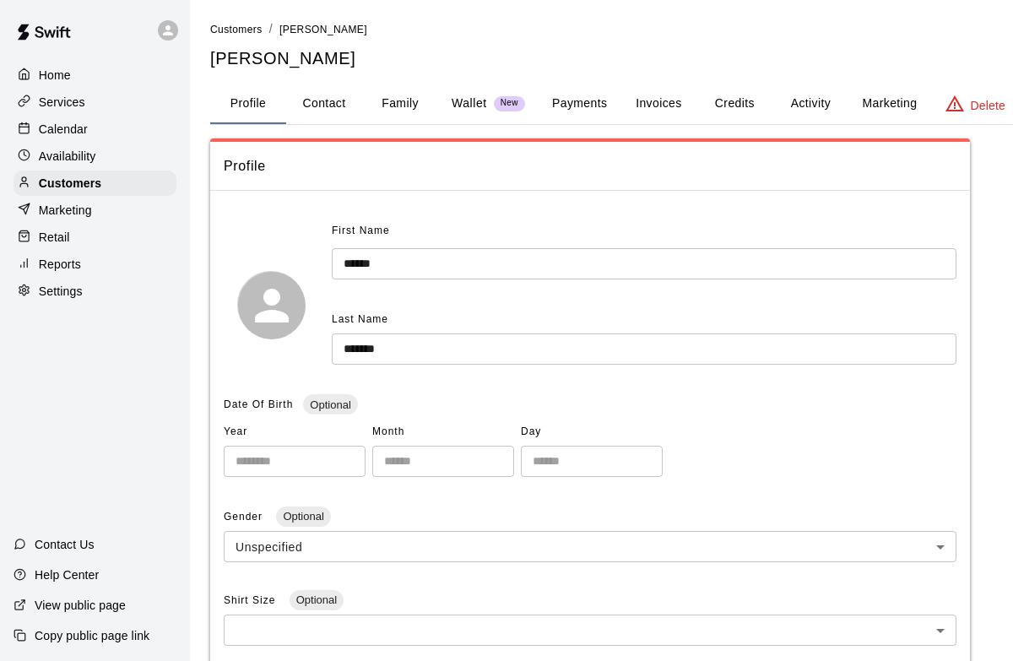
click at [338, 104] on button "Contact" at bounding box center [324, 104] width 76 height 41
select select "**"
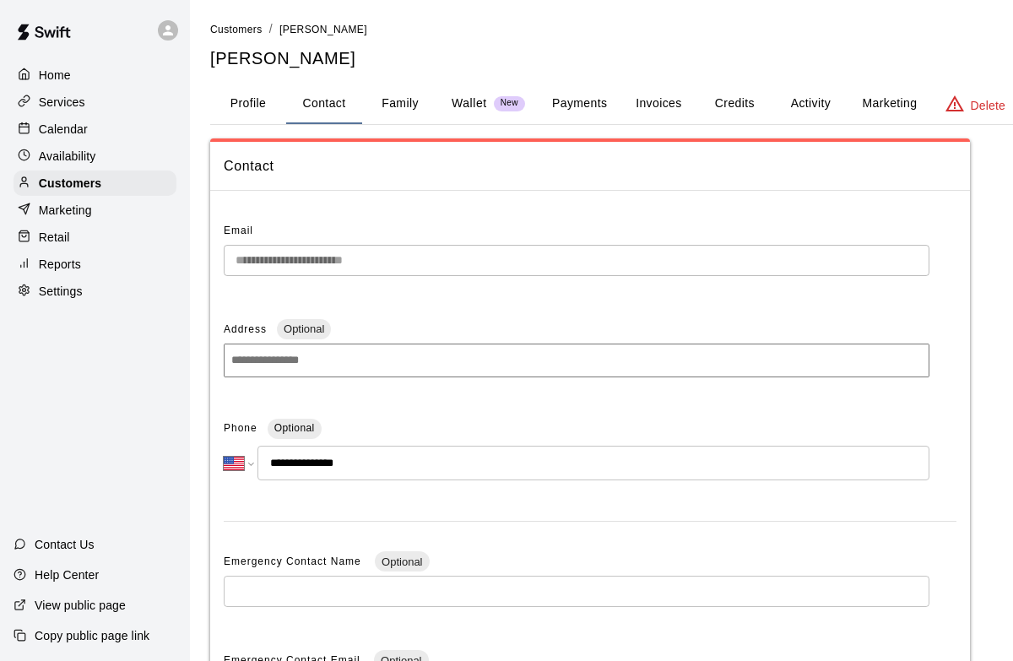
click at [365, 461] on input "**********" at bounding box center [593, 463] width 672 height 35
click at [212, 259] on div "**********" at bounding box center [589, 534] width 759 height 661
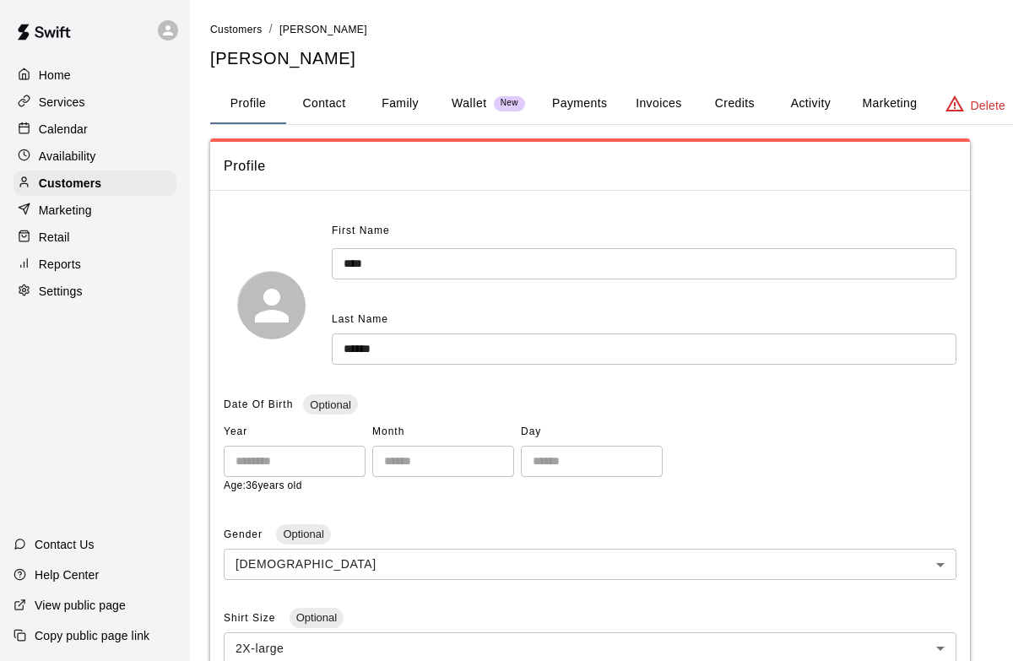
click at [337, 106] on button "Contact" at bounding box center [324, 104] width 76 height 41
select select "**"
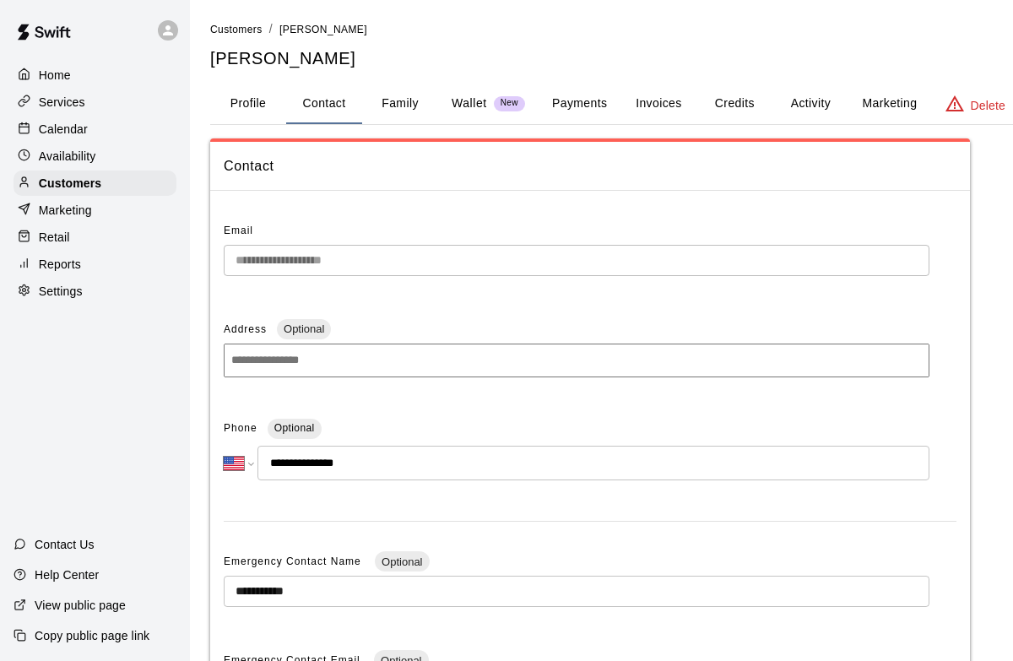
click at [222, 262] on div "**********" at bounding box center [589, 534] width 759 height 661
